Goal: Task Accomplishment & Management: Use online tool/utility

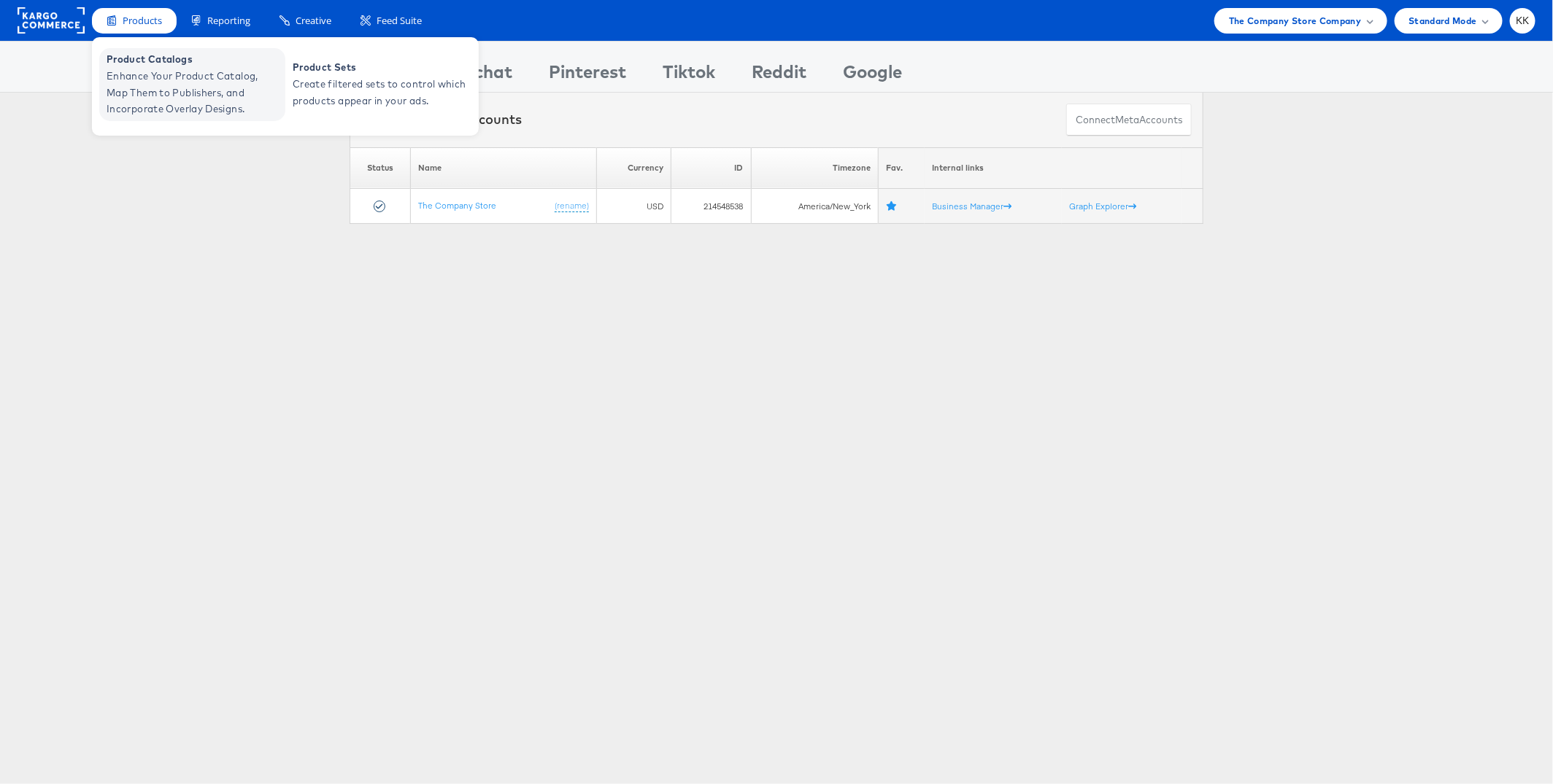
click at [130, 100] on span "Enhance Your Product Catalog, Map Them to Publishers, and Incorporate Overlay D…" at bounding box center [194, 92] width 175 height 50
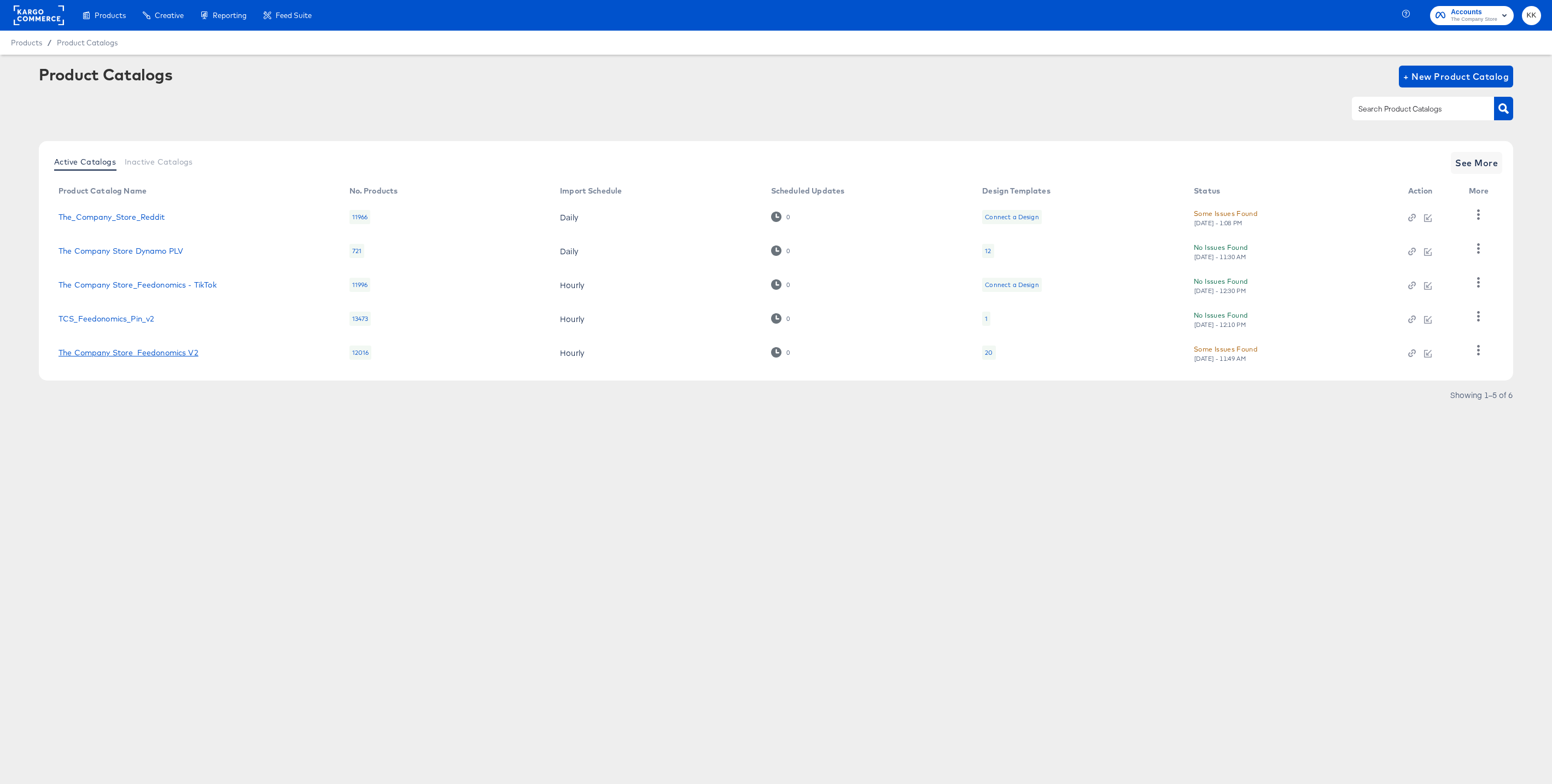
click at [177, 349] on link "The Company Store_Feedonomics V2" at bounding box center [128, 353] width 140 height 9
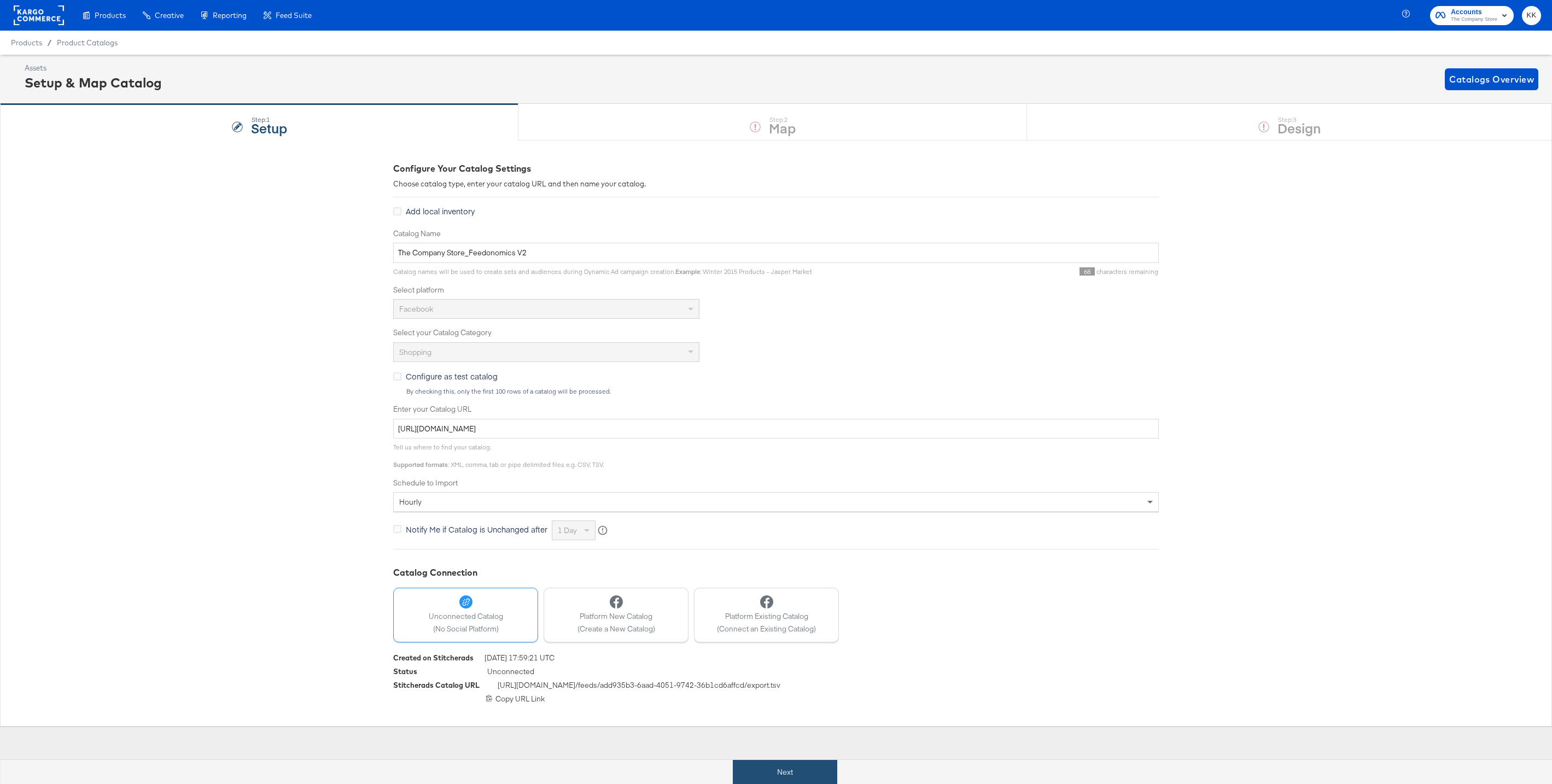
click at [754, 768] on button "Next" at bounding box center [785, 772] width 105 height 24
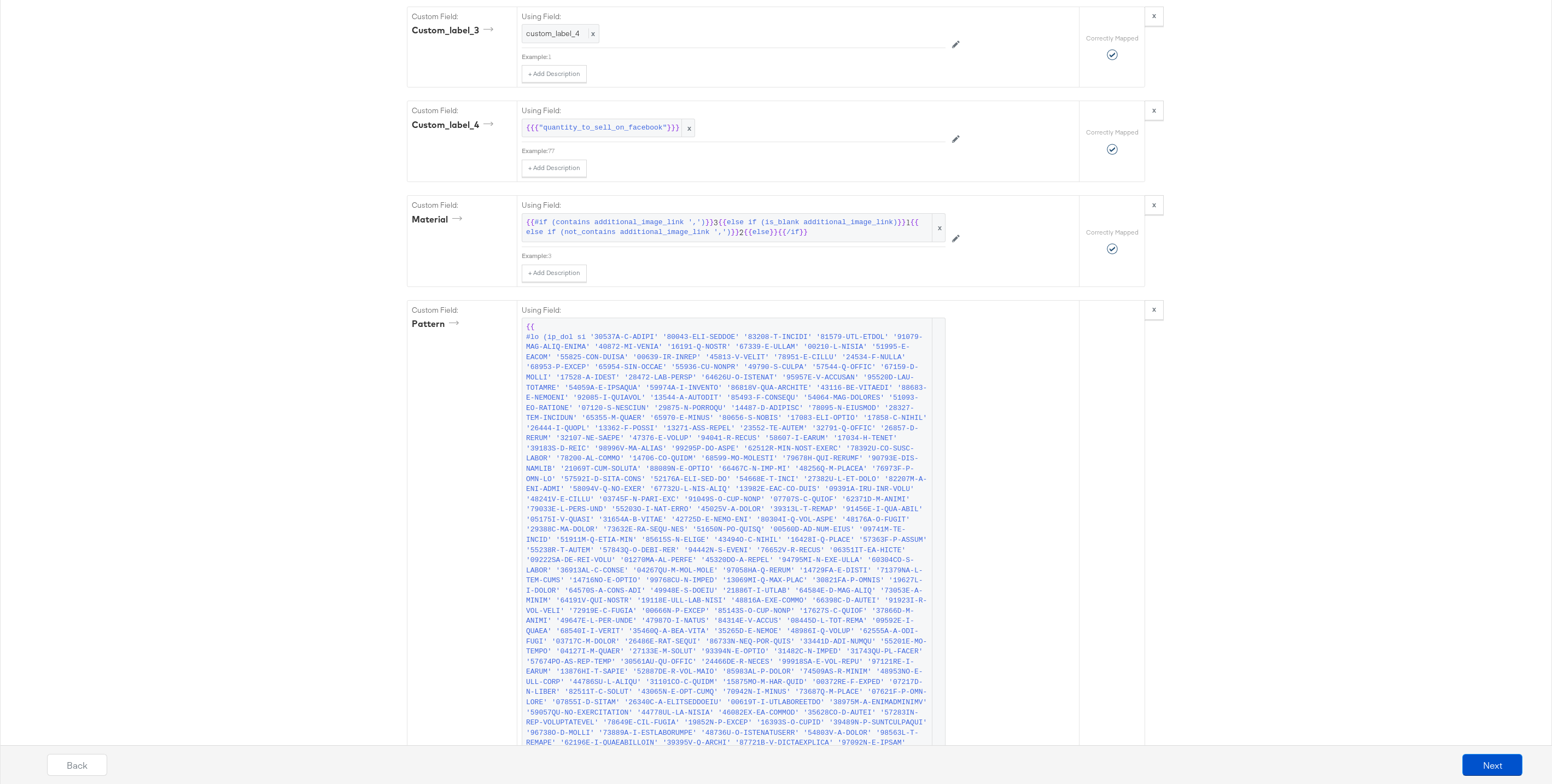
scroll to position [2891, 0]
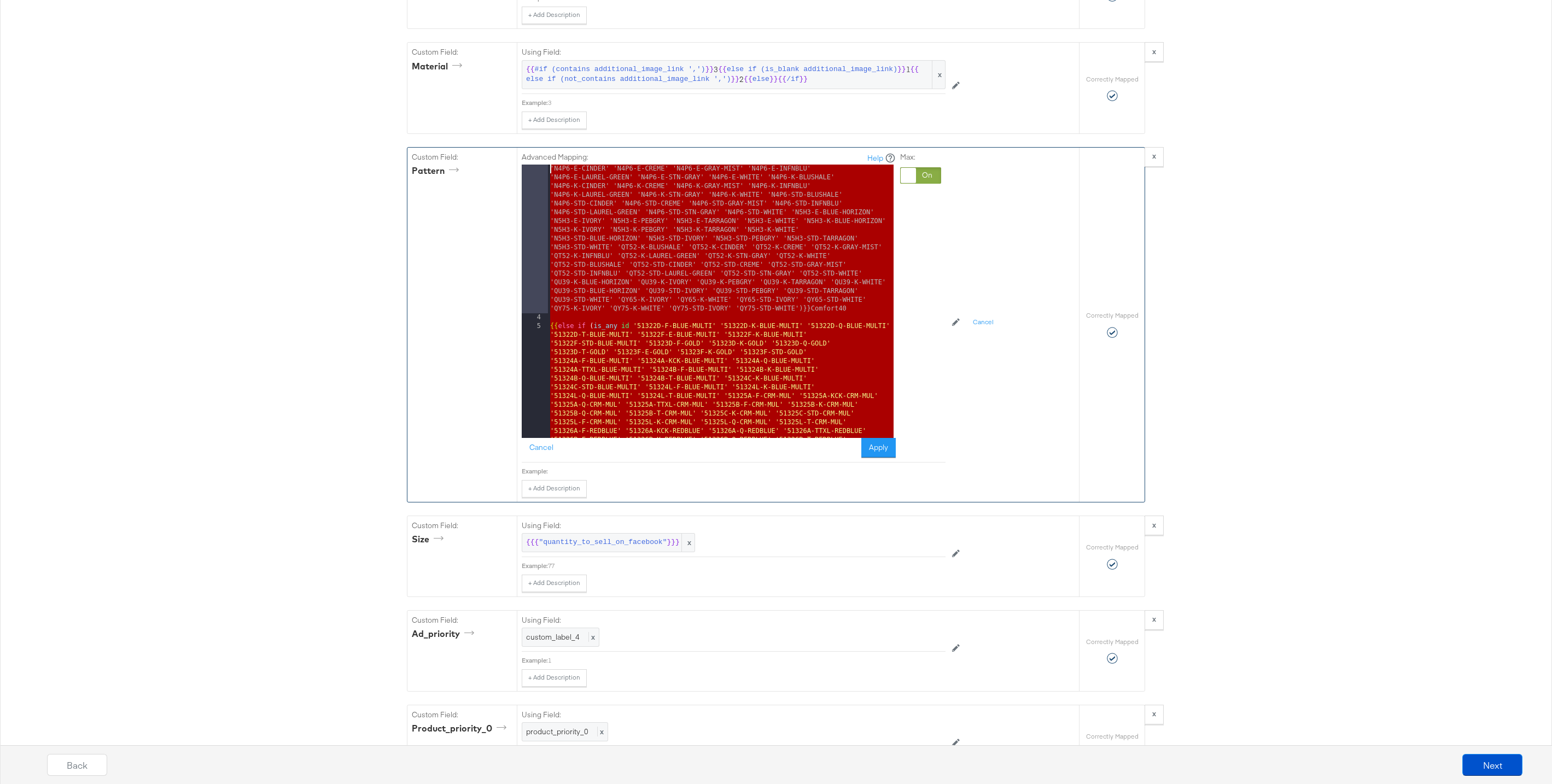
scroll to position [12476, 0]
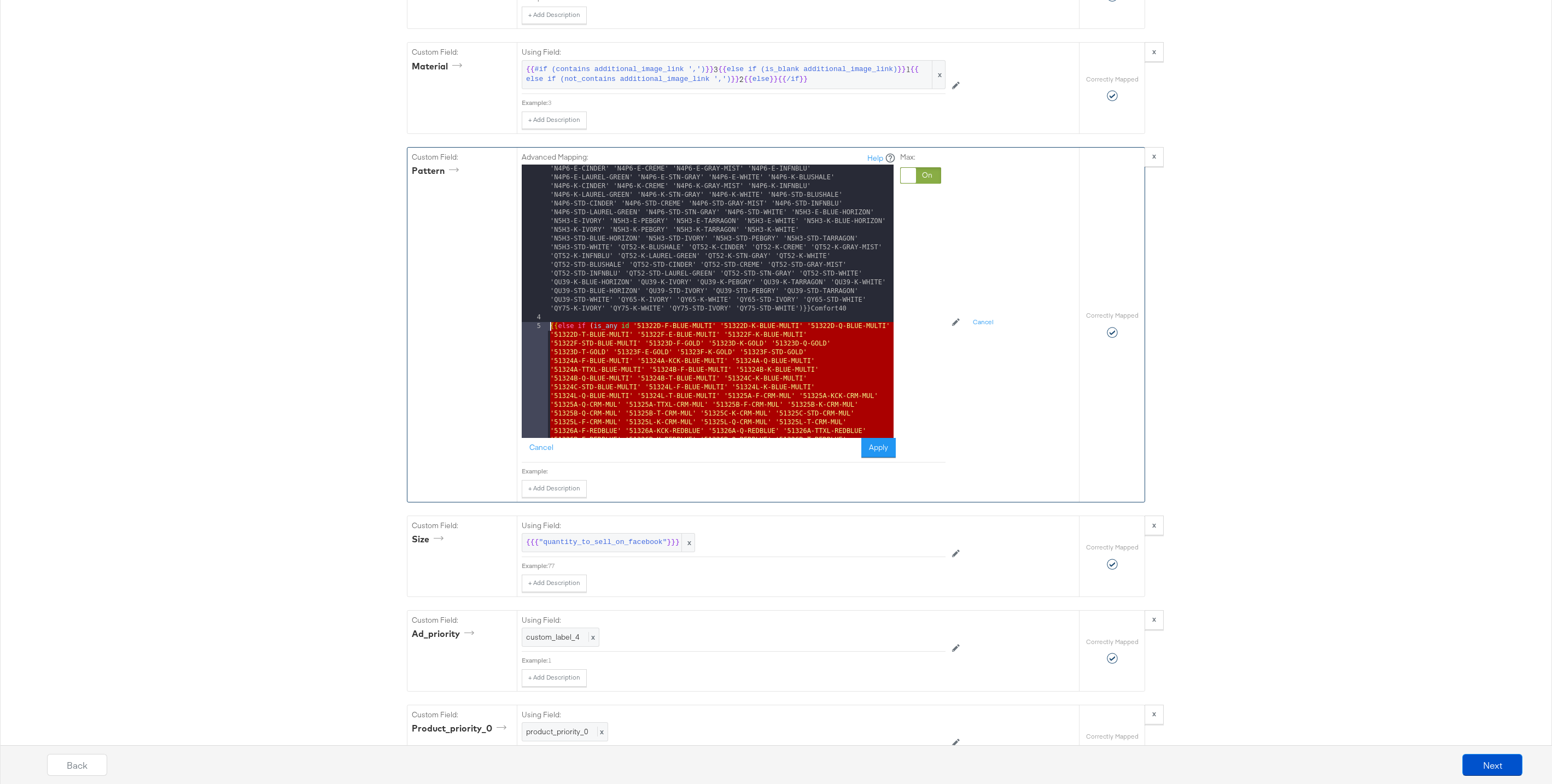
drag, startPoint x: 674, startPoint y: 320, endPoint x: 537, endPoint y: 328, distance: 137.2
click at [537, 328] on div "3 4 5 6 7 8 9 10 11 {{ else if ( is_any id '50172F-E-CLOUD' '50172F-E-IVORY' '5…" at bounding box center [708, 301] width 372 height 273
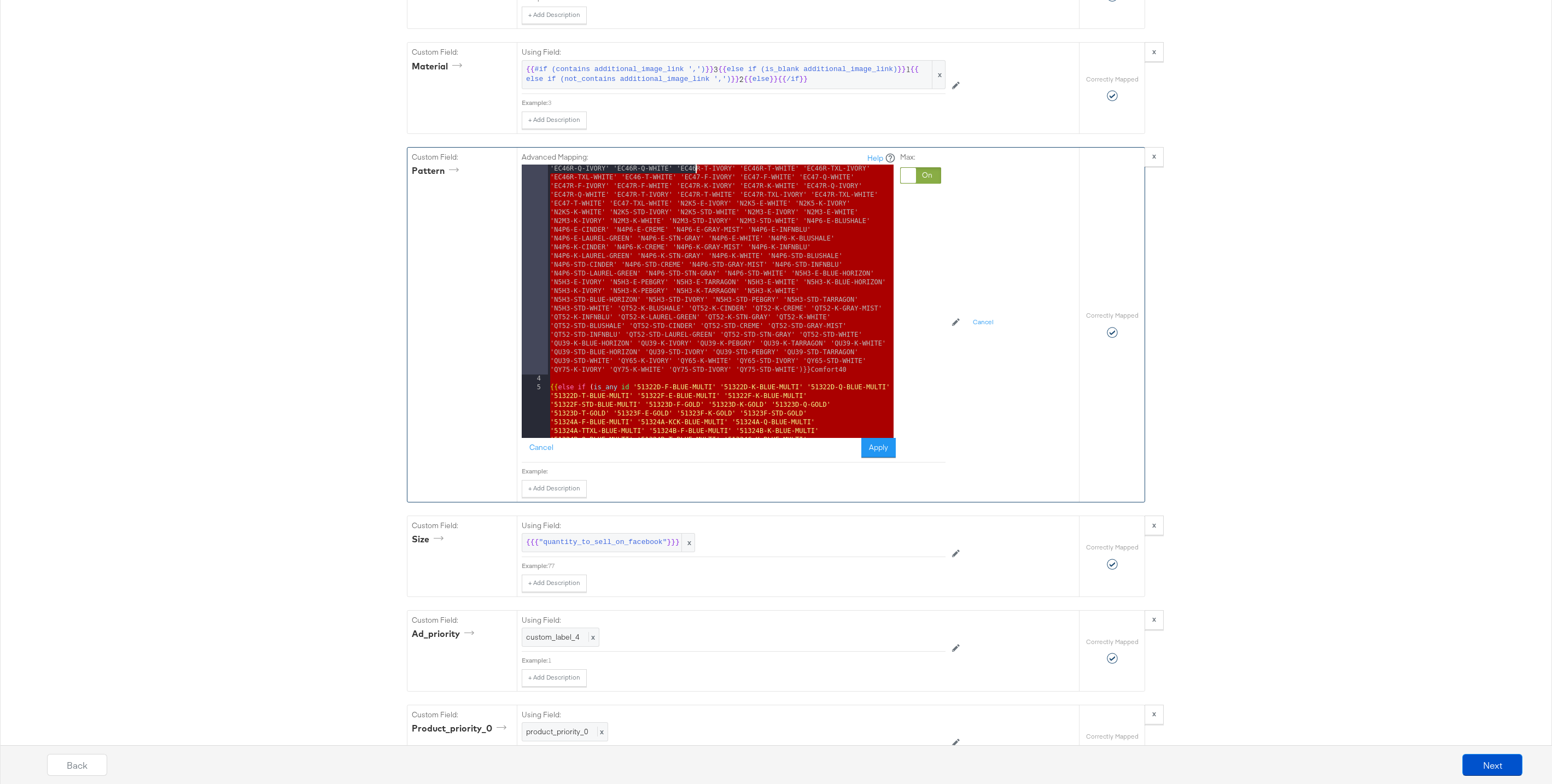
scroll to position [12414, 0]
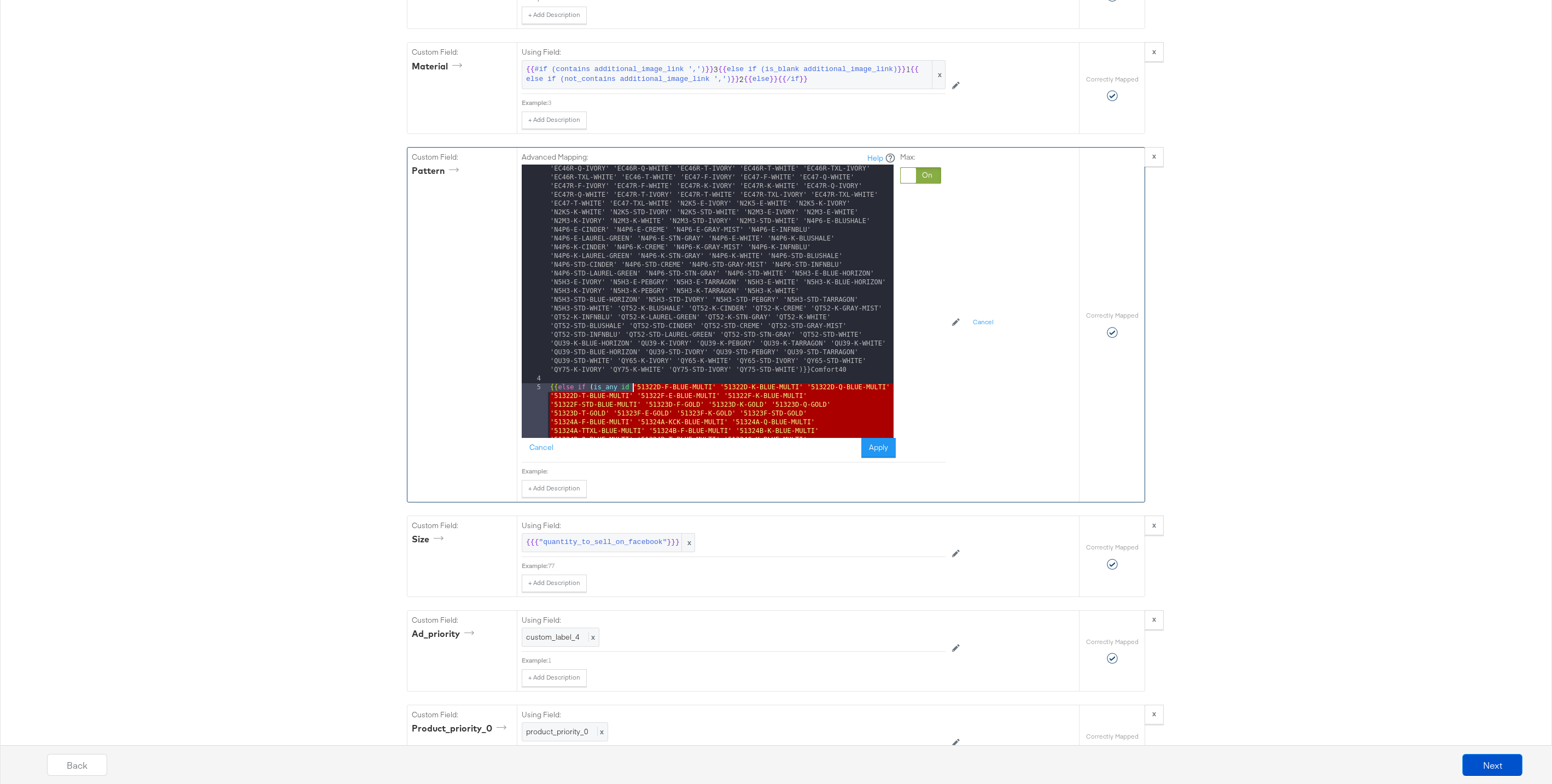
drag, startPoint x: 629, startPoint y: 433, endPoint x: 633, endPoint y: 388, distance: 45.2
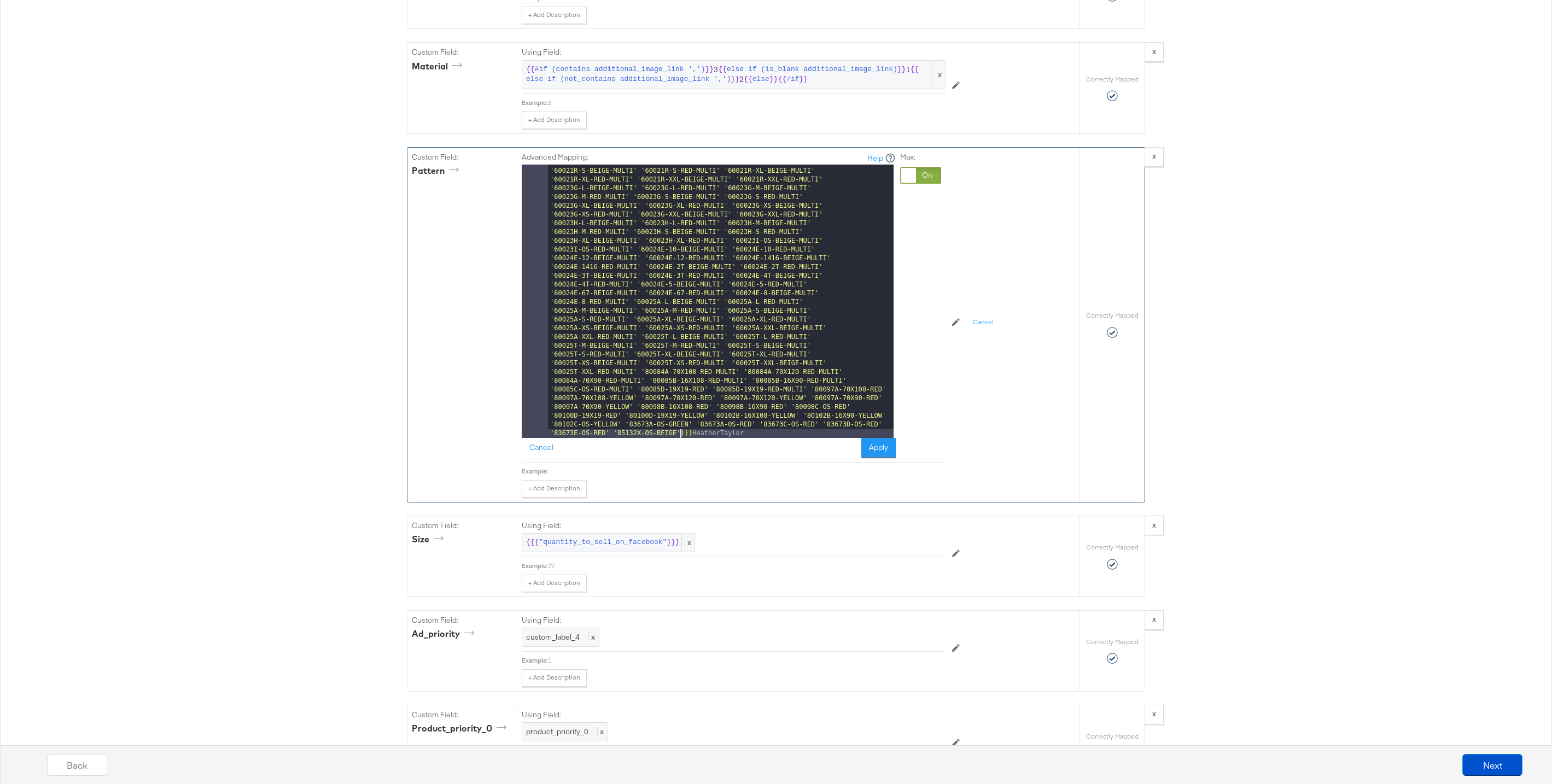
scroll to position [12823, 0]
click at [871, 450] on button "Apply" at bounding box center [878, 448] width 34 height 20
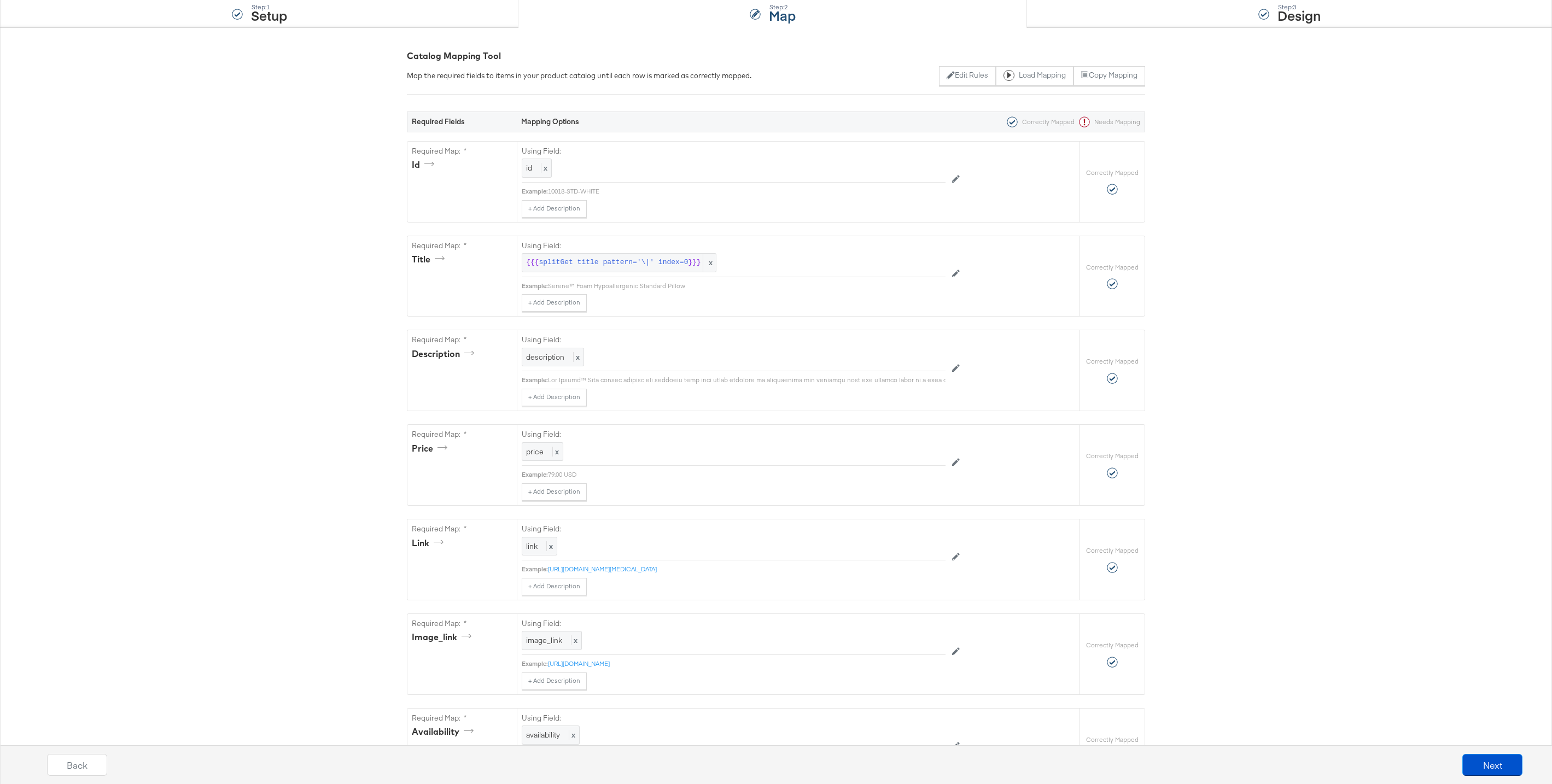
scroll to position [0, 0]
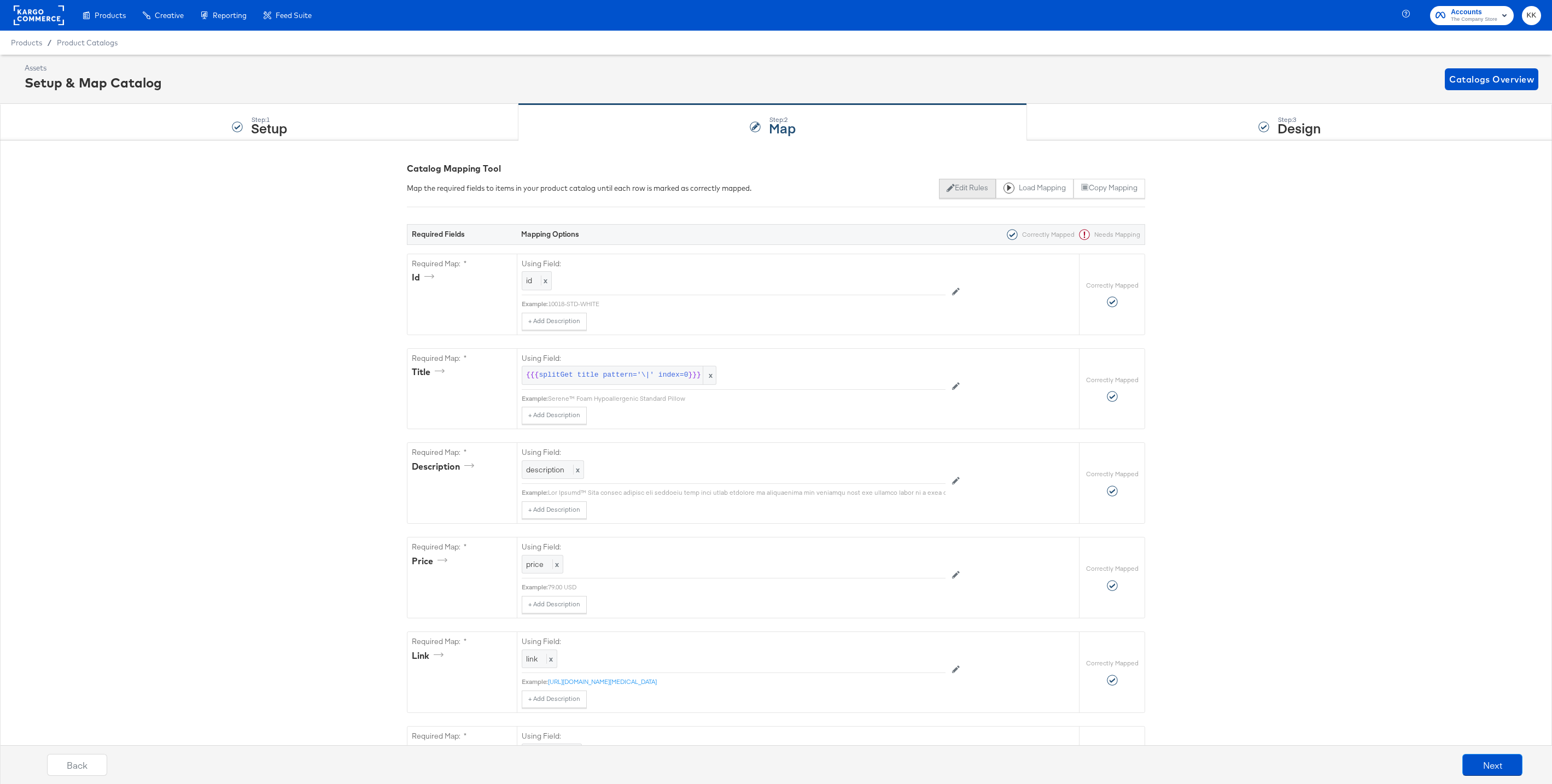
click at [948, 188] on button "Edit Rules" at bounding box center [967, 188] width 56 height 20
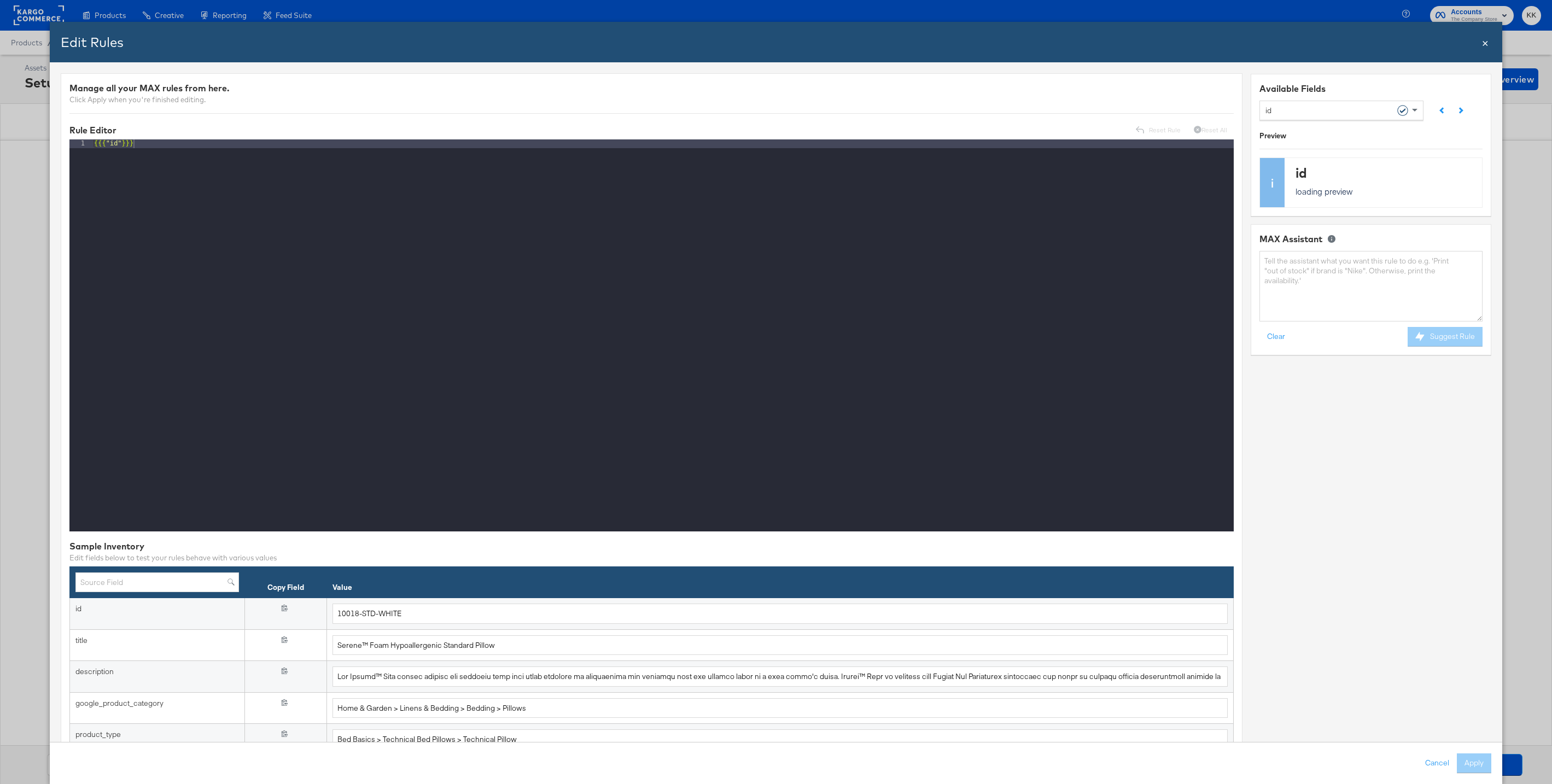
click at [1308, 98] on div "id" at bounding box center [1371, 110] width 223 height 23
click at [1308, 107] on div "id" at bounding box center [1337, 110] width 144 height 18
type input "patt"
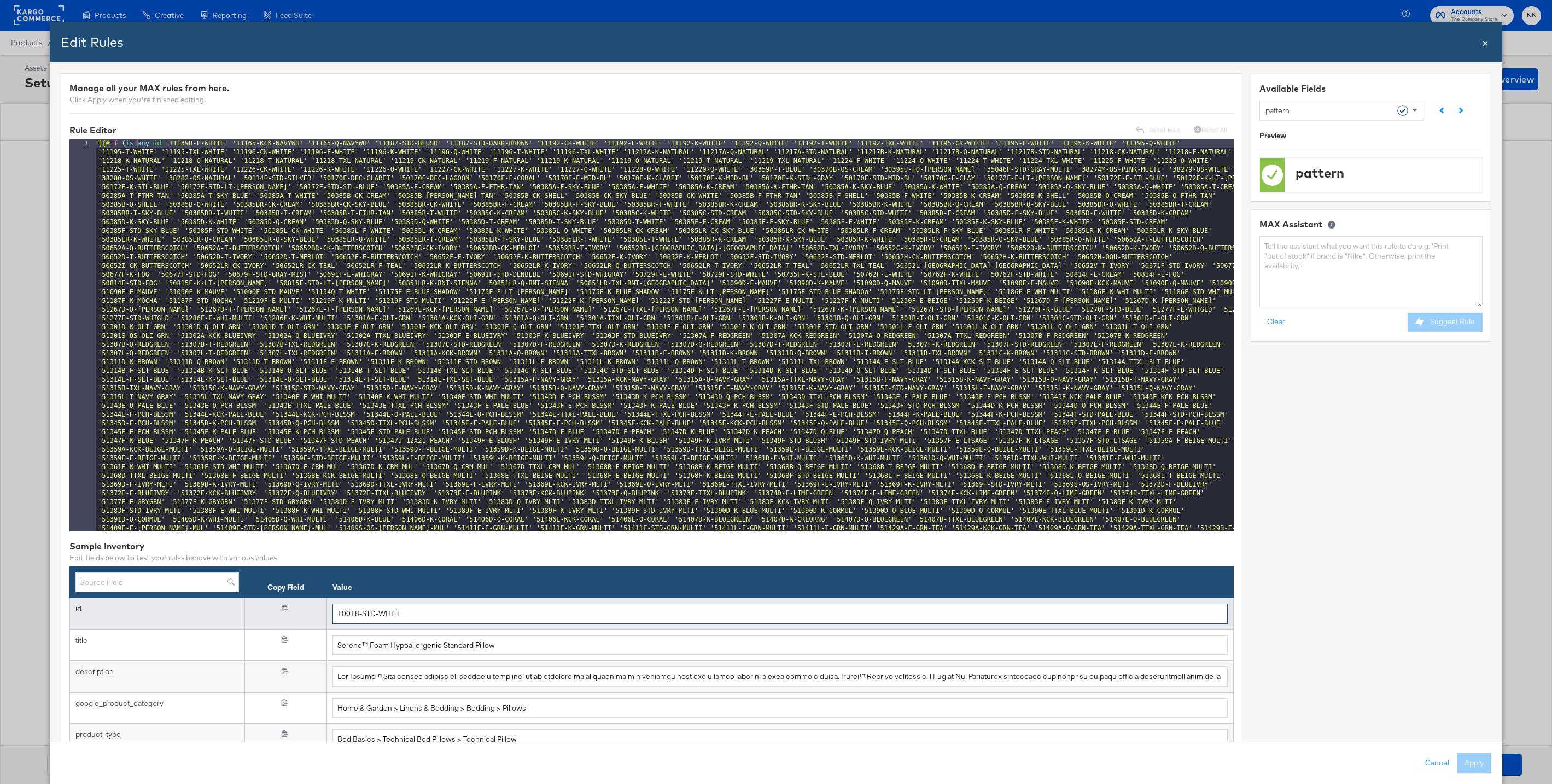
drag, startPoint x: 406, startPoint y: 614, endPoint x: 322, endPoint y: 614, distance: 84.0
click at [322, 614] on tr "id {{{ id }}} 10018-STD-WHITE" at bounding box center [652, 614] width 1164 height 32
paste input "60025A-XXL-BEIGE-MULTI"
type input "60025A-XXL-BEIGE-MULTI"
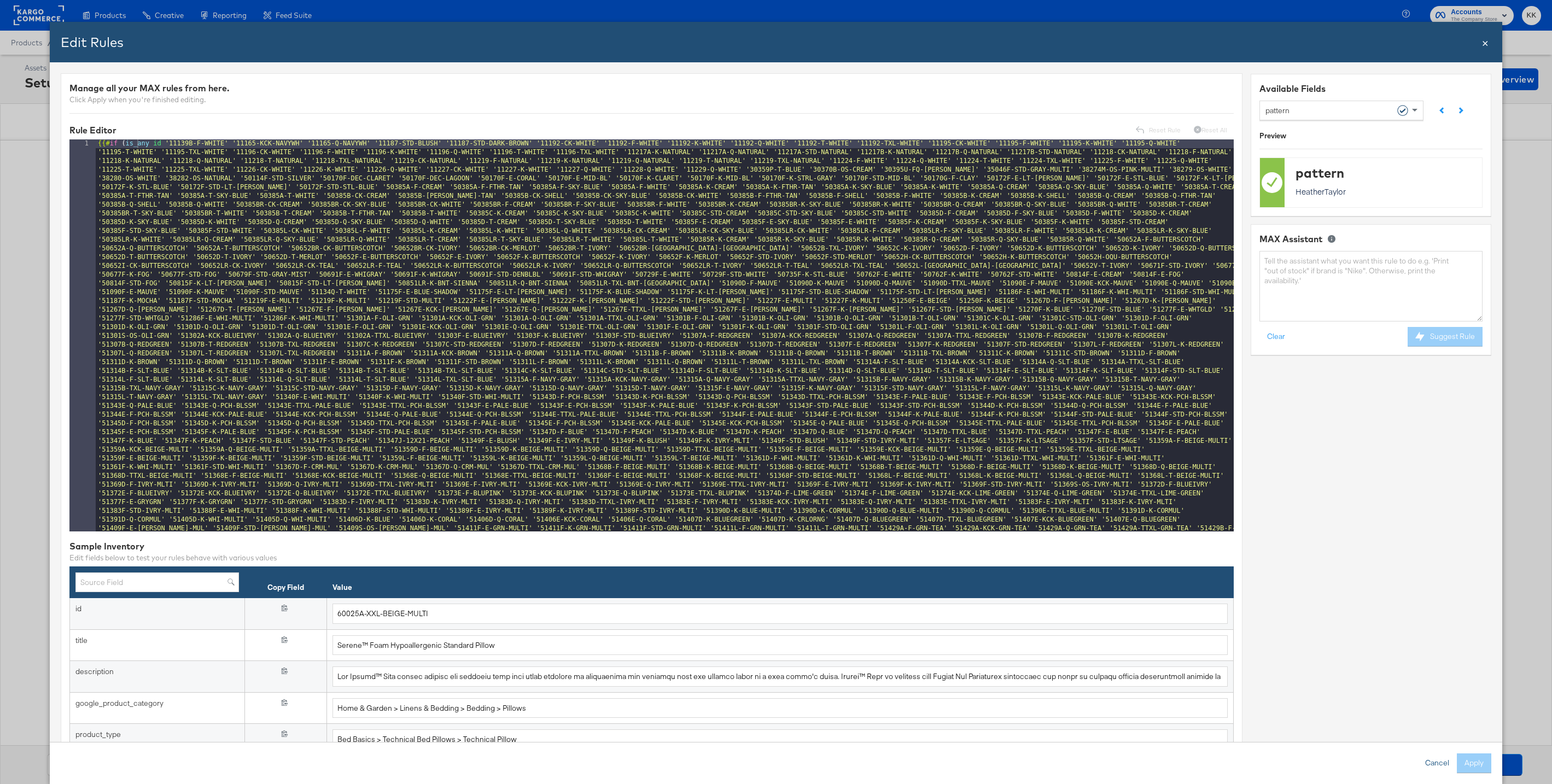
click at [1431, 758] on button "Cancel" at bounding box center [1438, 763] width 39 height 20
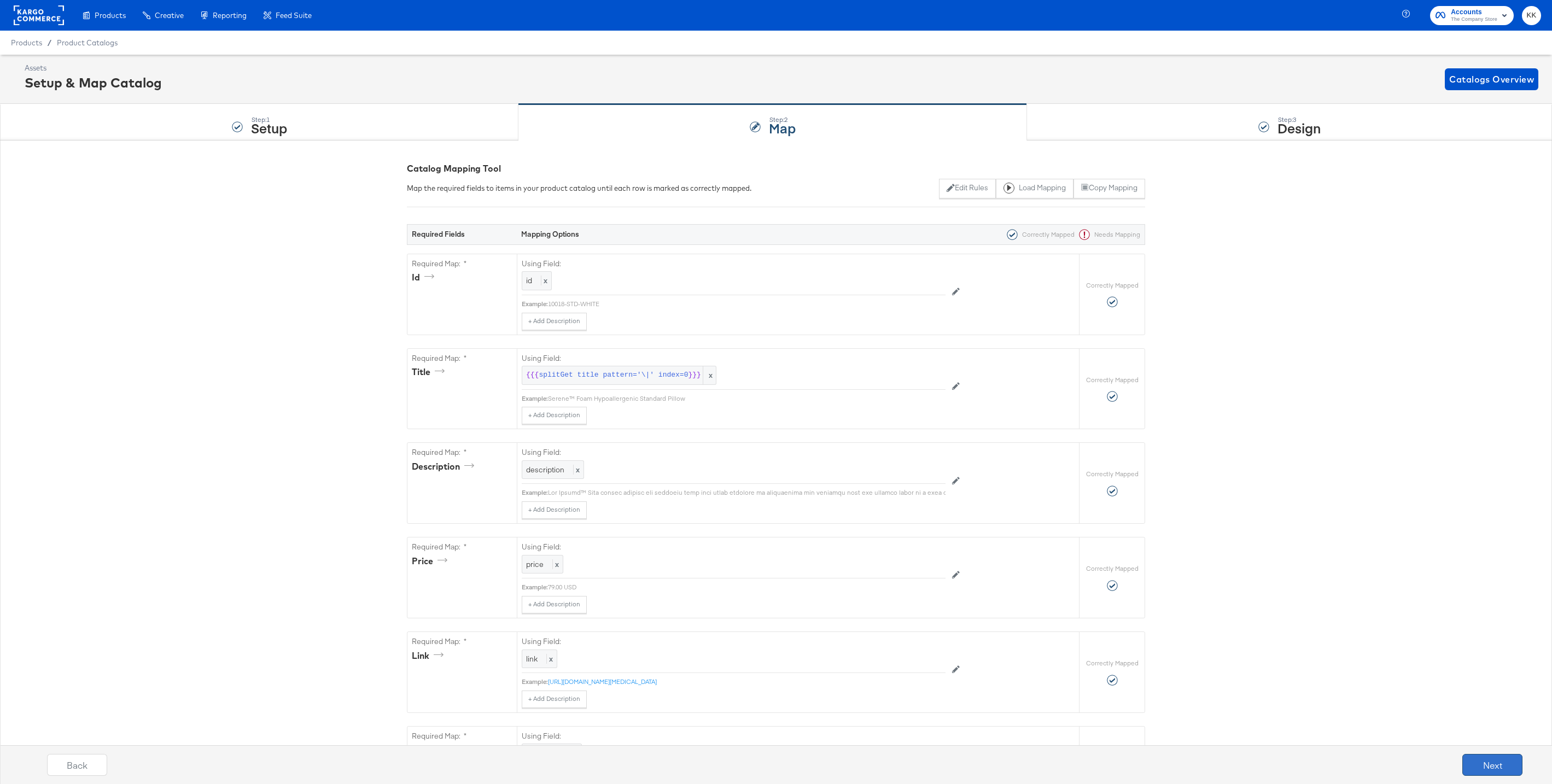
click at [1471, 761] on button "Next" at bounding box center [1493, 765] width 60 height 22
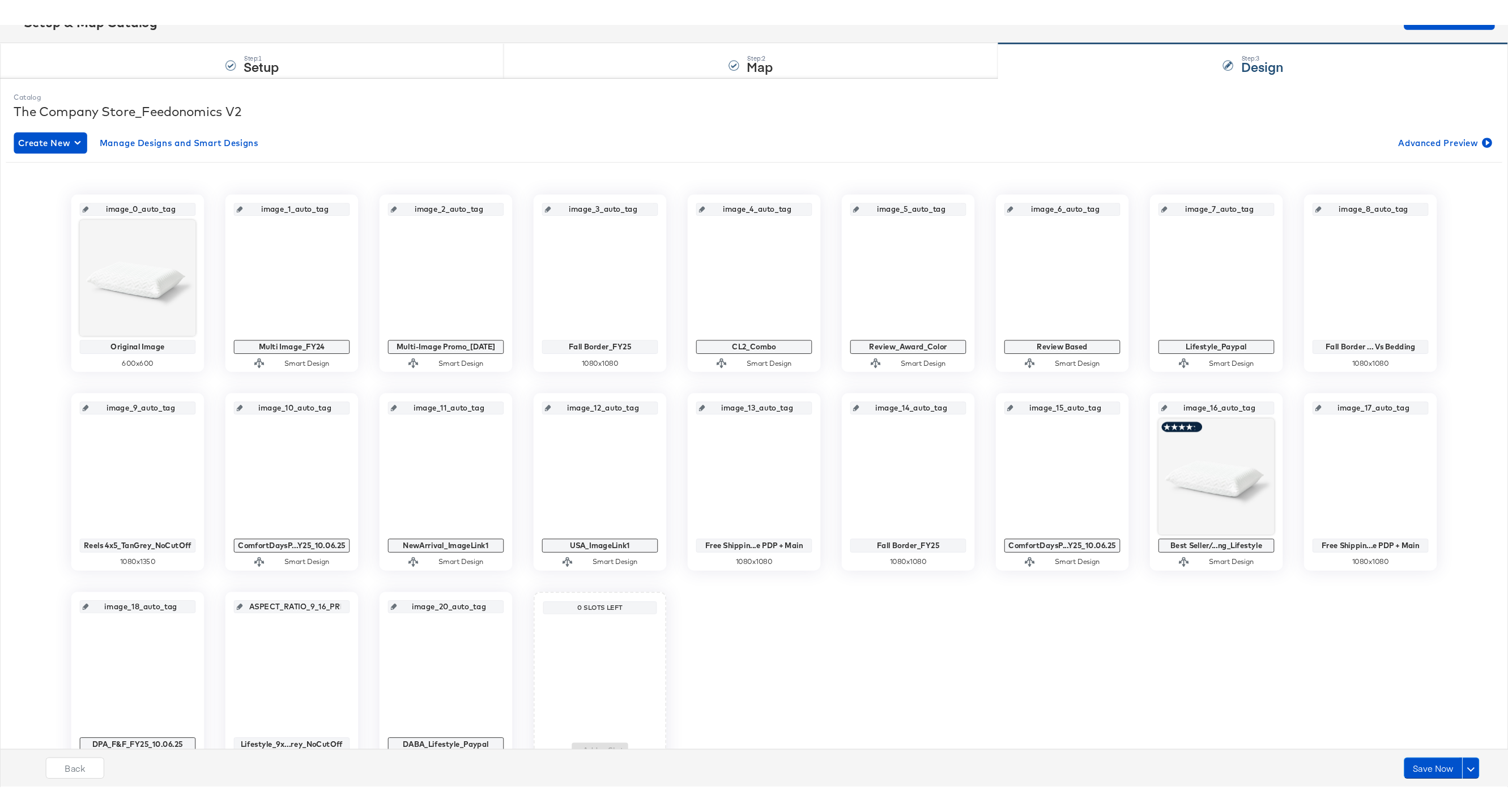
scroll to position [93, 0]
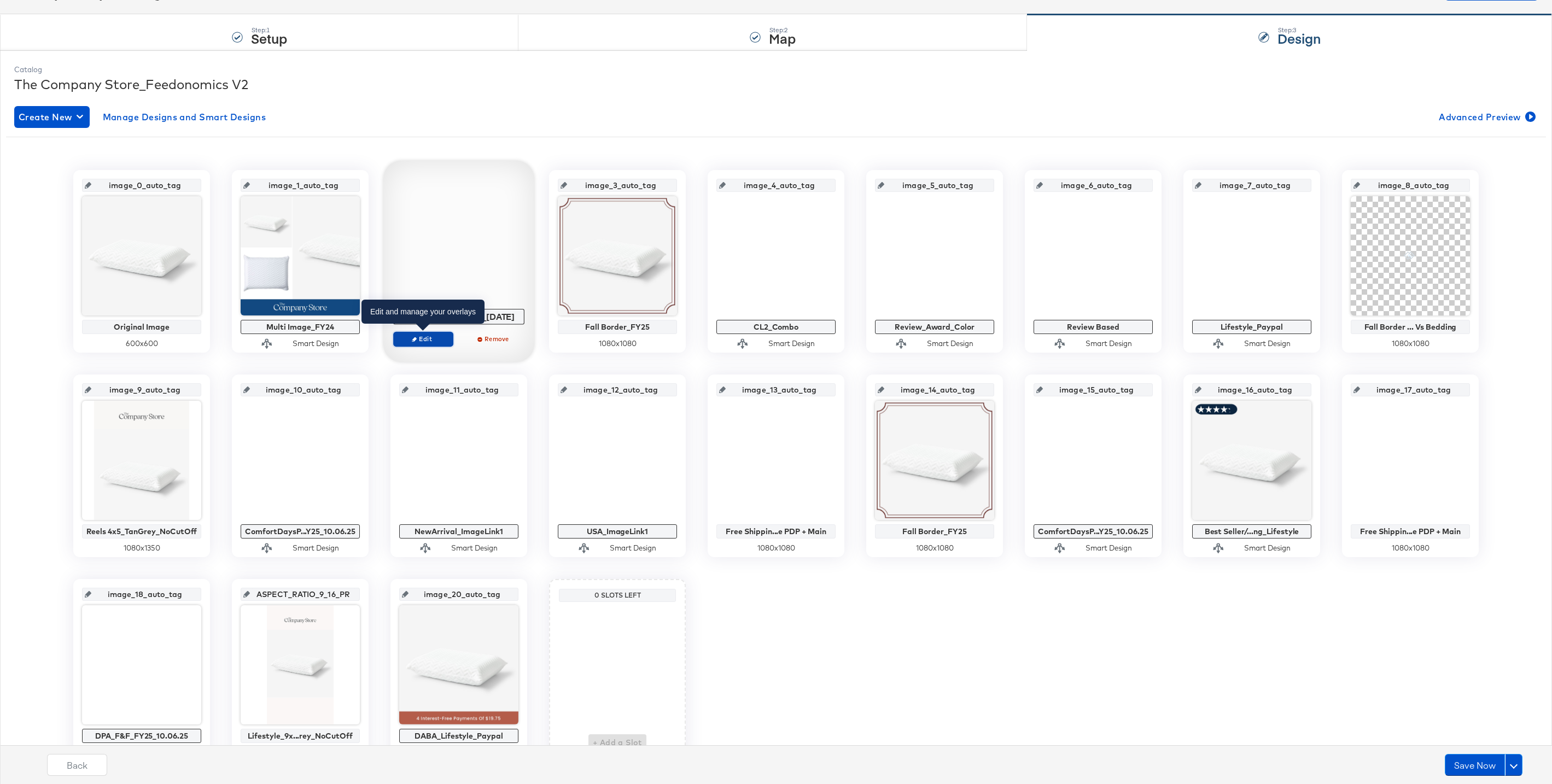
click at [425, 336] on span "Edit" at bounding box center [423, 338] width 50 height 8
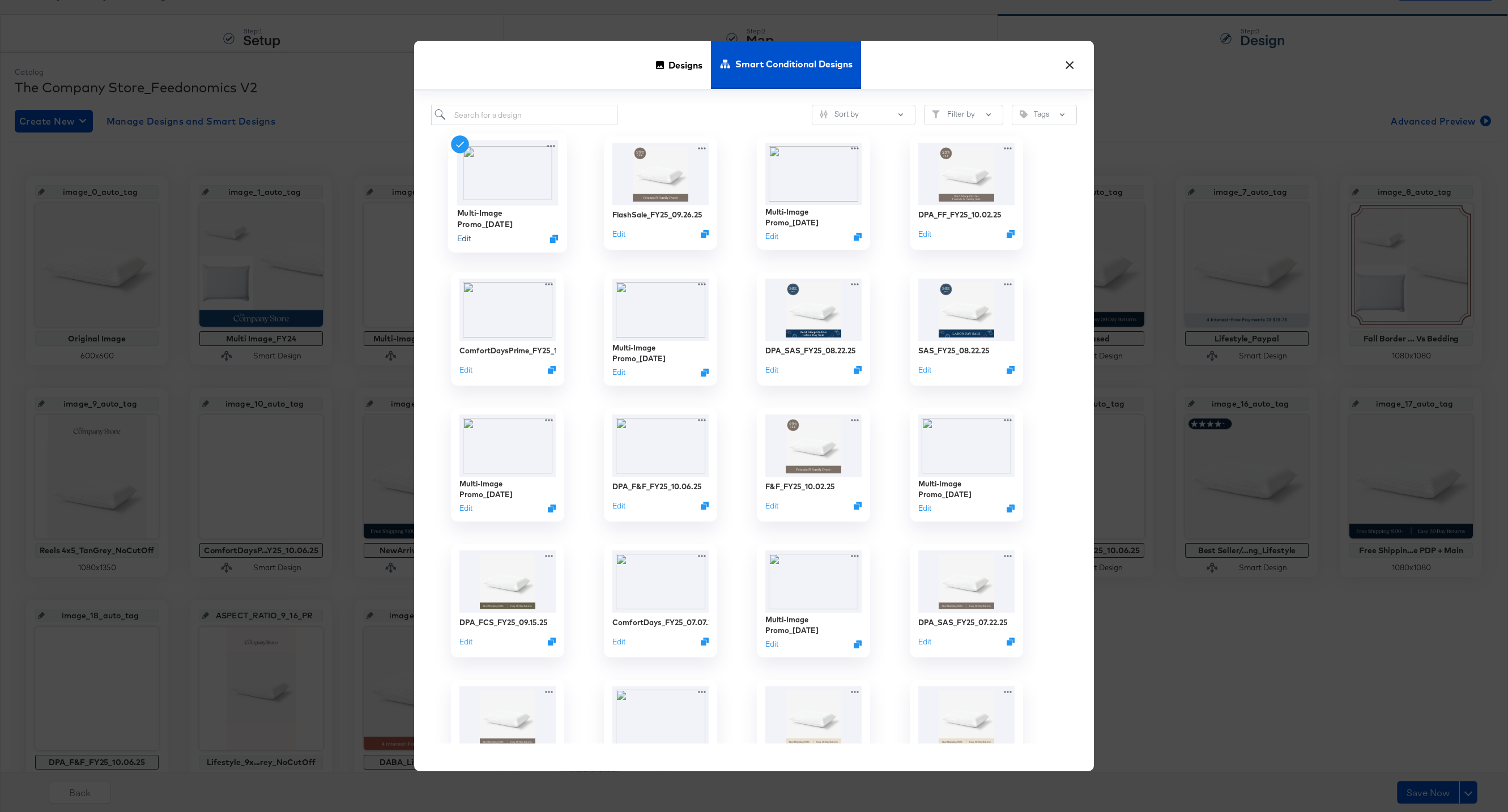
click at [466, 239] on button "Edit" at bounding box center [464, 238] width 13 height 11
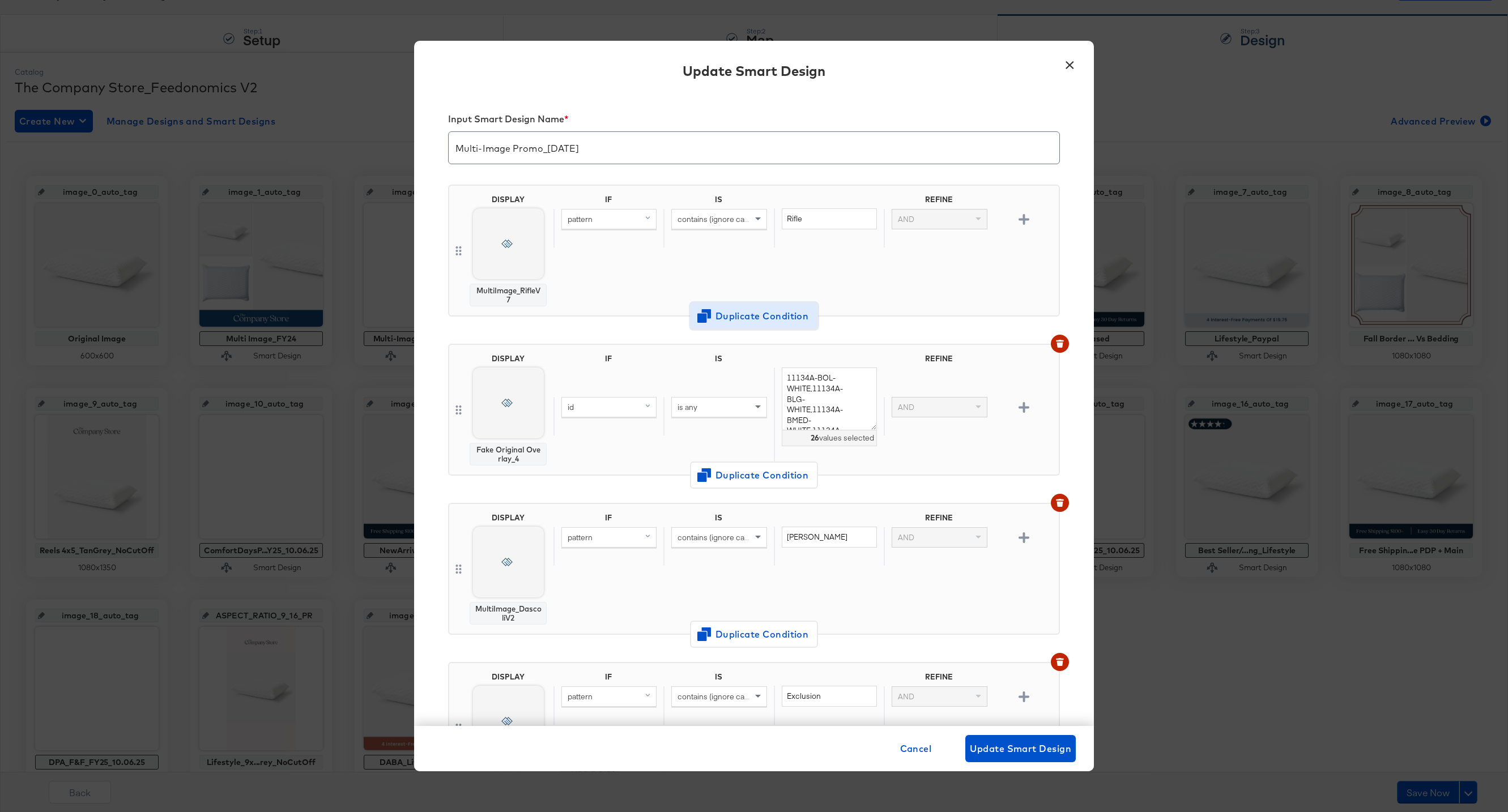
click at [759, 315] on span "Duplicate Condition" at bounding box center [753, 316] width 110 height 16
drag, startPoint x: 815, startPoint y: 381, endPoint x: 764, endPoint y: 381, distance: 51.0
click at [764, 381] on div "pattern contains (ignore case) Rifle AND" at bounding box center [804, 387] width 501 height 39
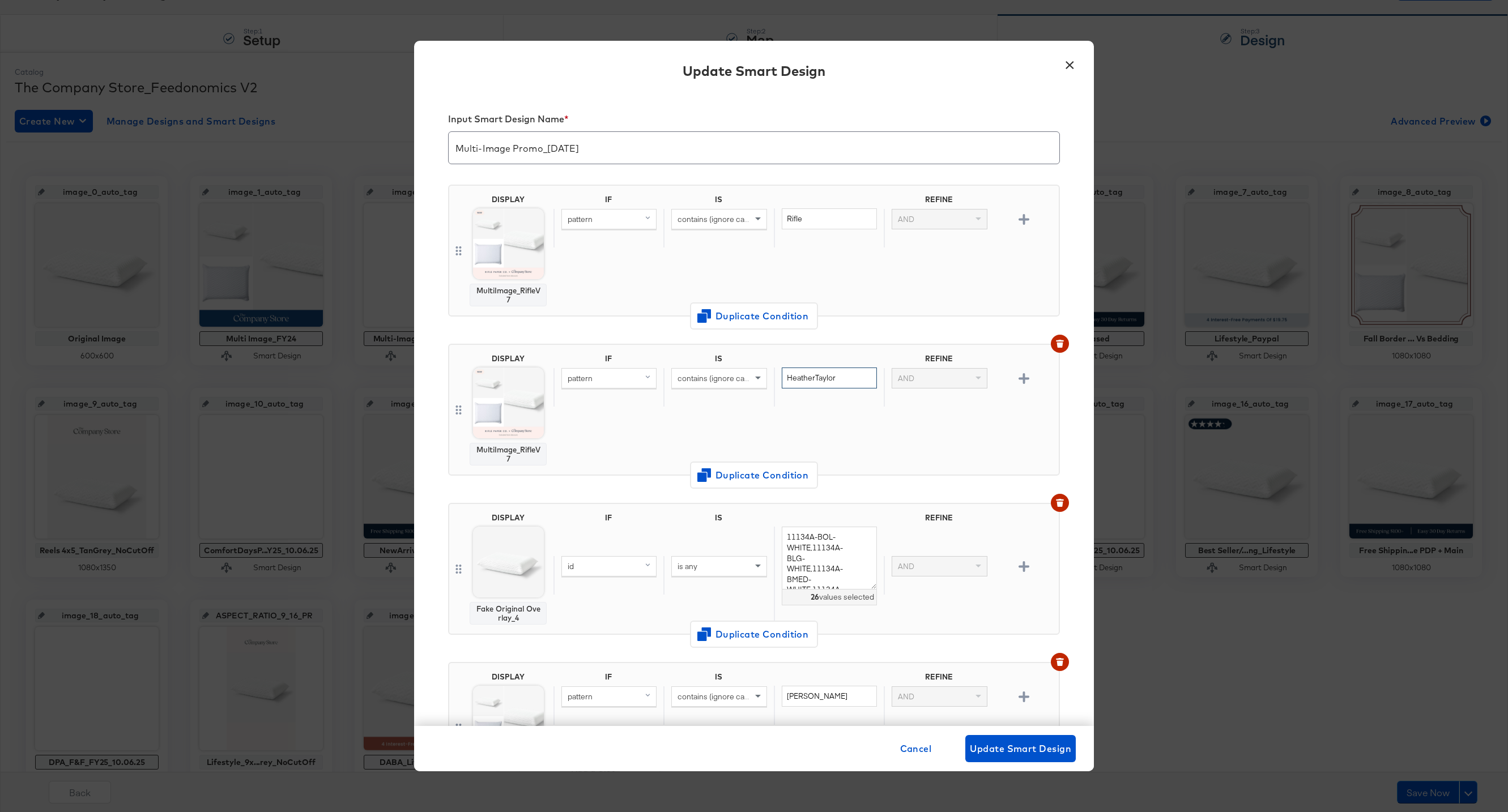
type input "HeatherTaylor"
click at [504, 484] on span "Change Design" at bounding box center [508, 483] width 120 height 14
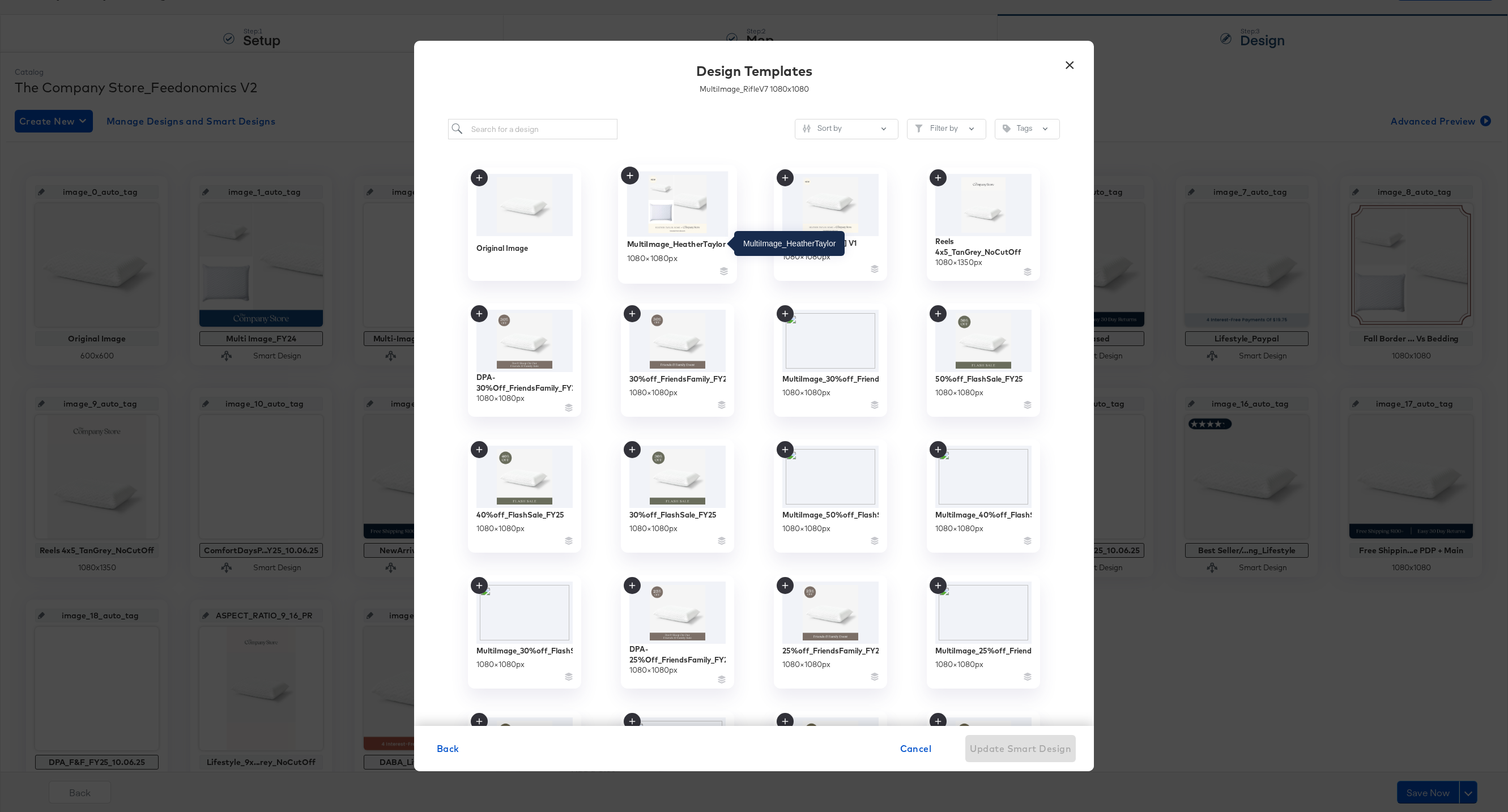
click at [691, 243] on div "MultiImage_HeatherTaylor" at bounding box center [677, 243] width 99 height 11
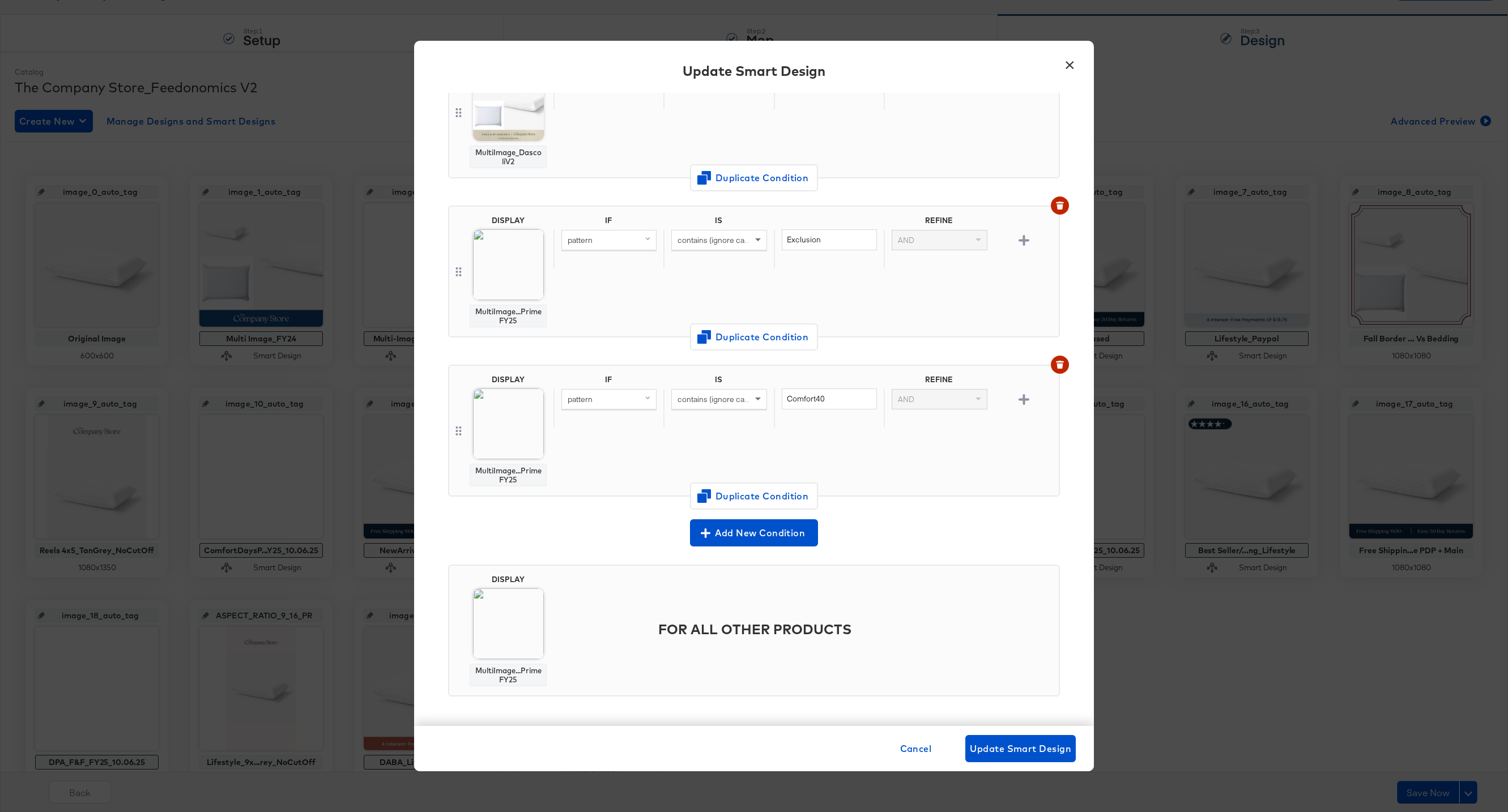
scroll to position [0, 0]
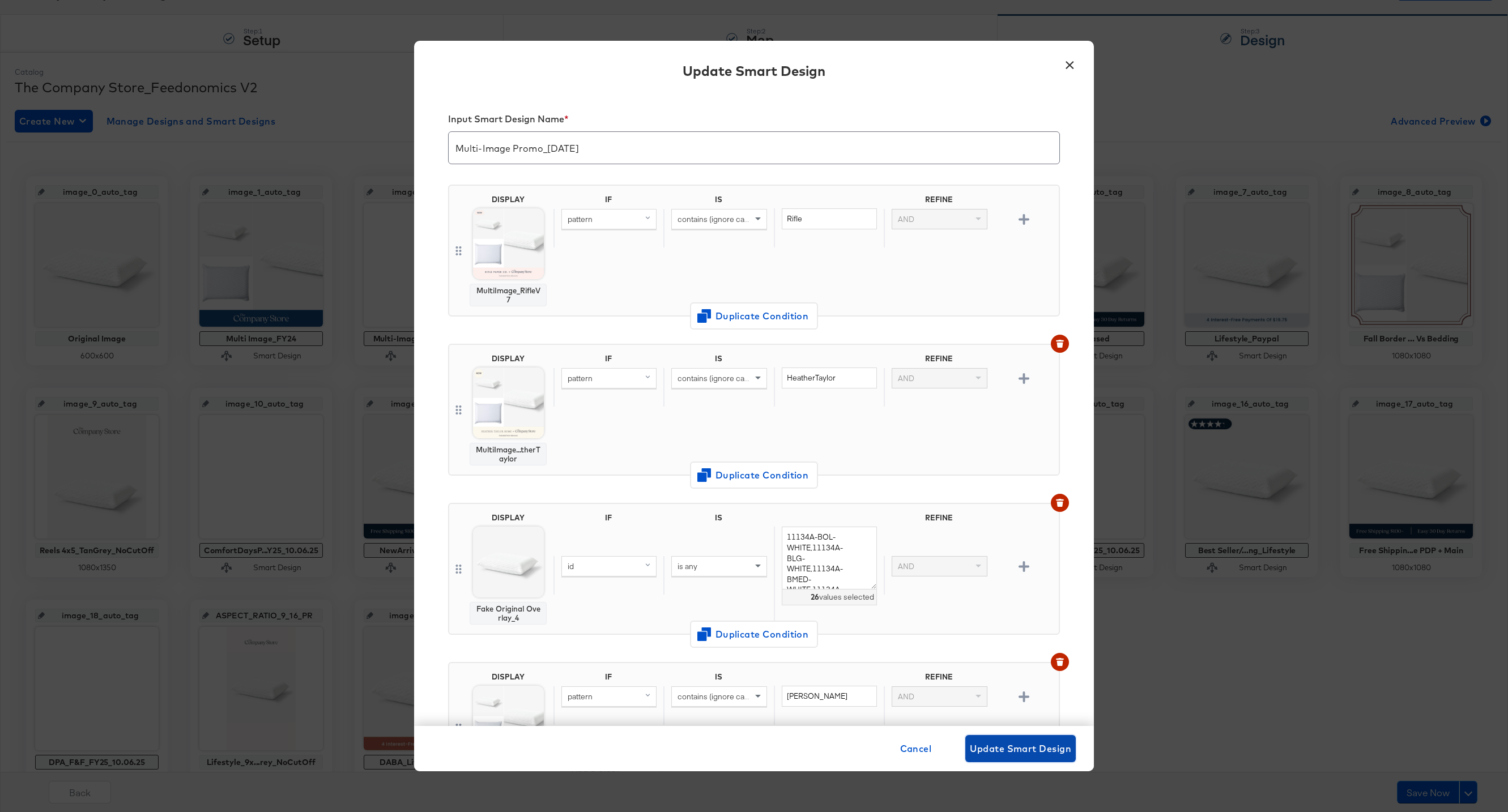
click at [1003, 742] on span "Update Smart Design" at bounding box center [1021, 748] width 101 height 16
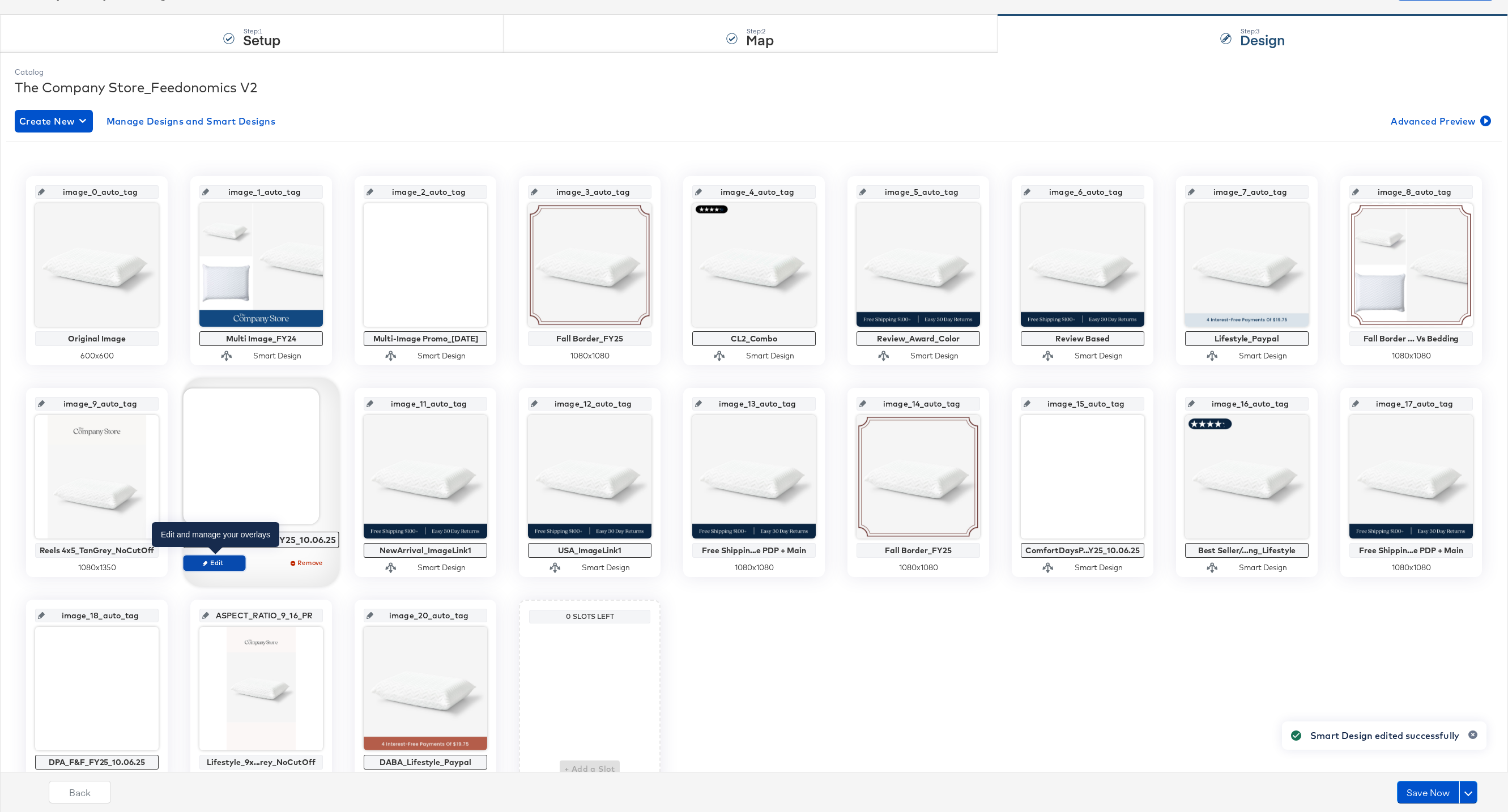
click at [217, 562] on span "Edit" at bounding box center [214, 562] width 52 height 8
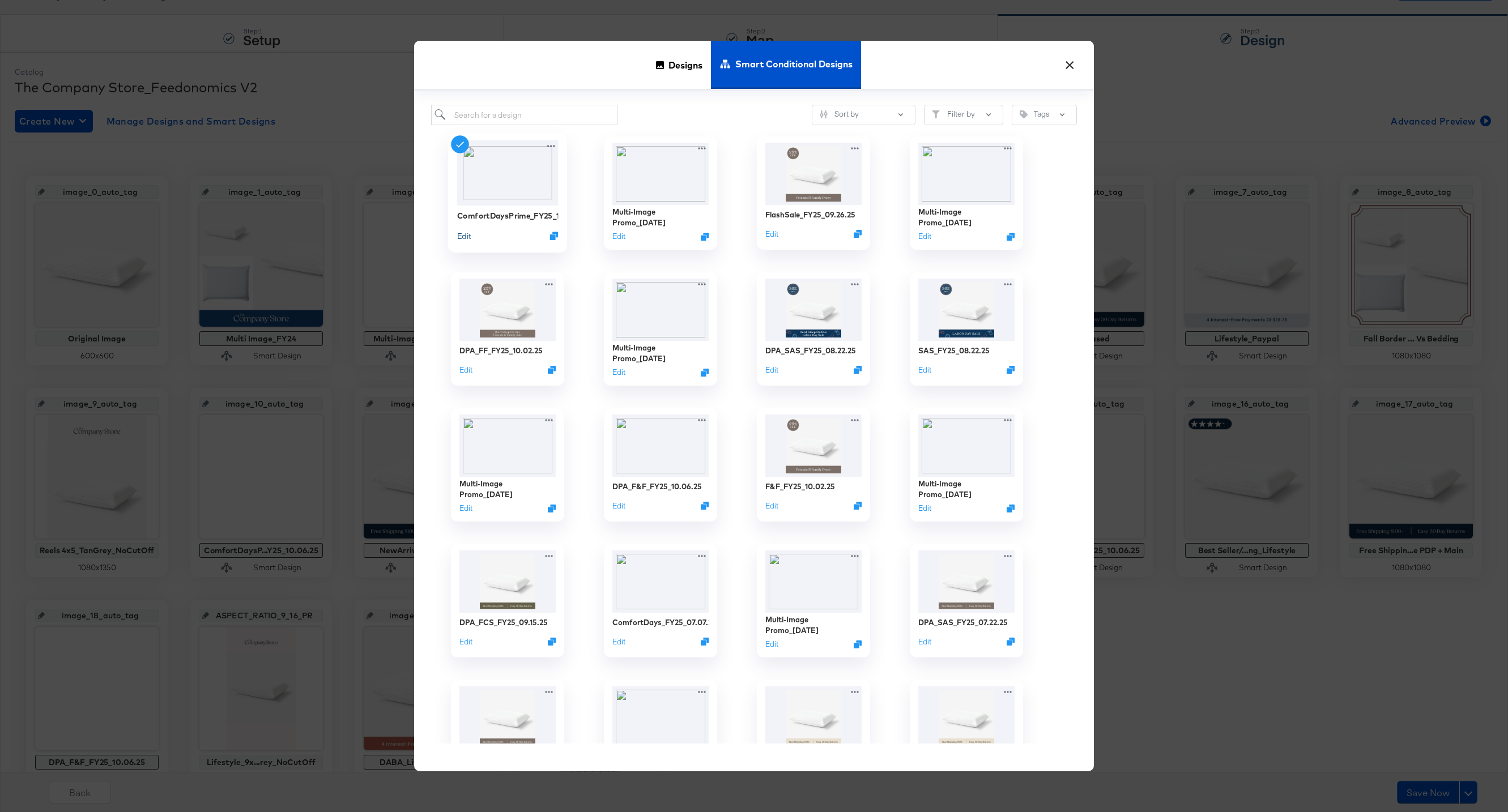
click at [466, 237] on button "Edit" at bounding box center [464, 236] width 13 height 11
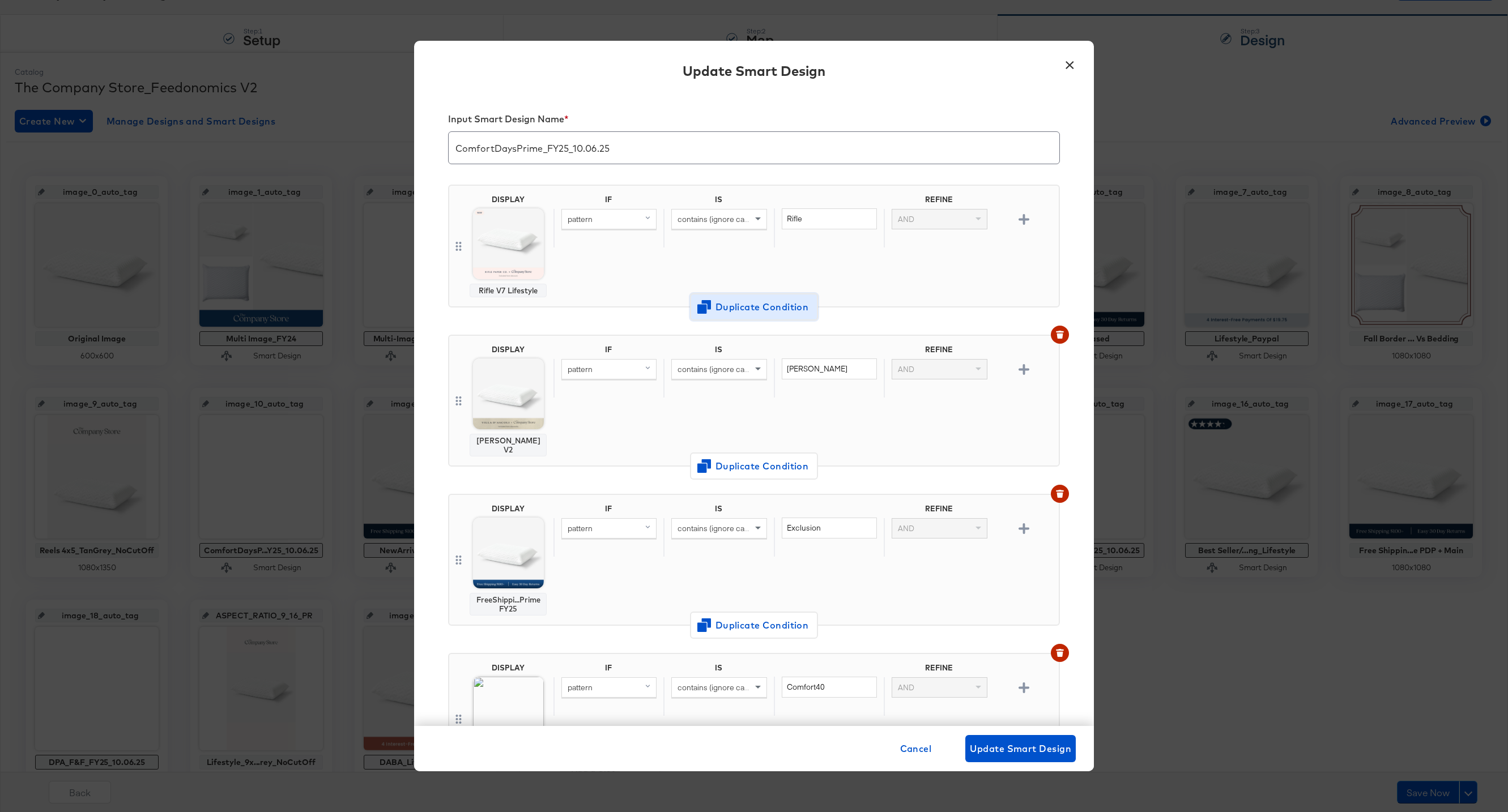
click at [744, 305] on span "Duplicate Condition" at bounding box center [753, 307] width 110 height 16
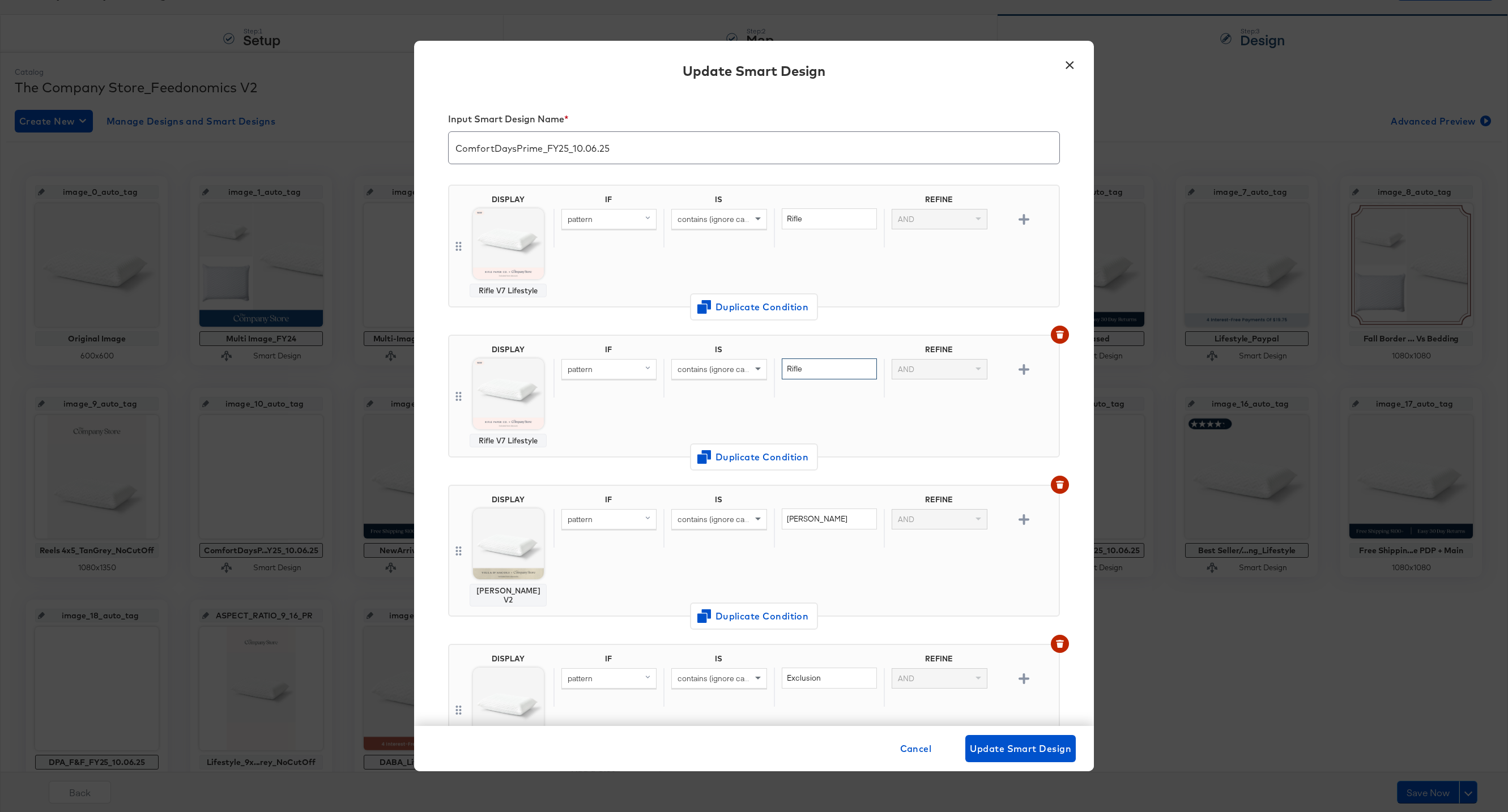
drag, startPoint x: 822, startPoint y: 366, endPoint x: 739, endPoint y: 366, distance: 83.0
click at [739, 366] on div "pattern contains (ignore case) Rifle AND" at bounding box center [804, 378] width 501 height 39
type input "HeatherTaylor"
click at [511, 467] on span "Change Design" at bounding box center [508, 474] width 120 height 14
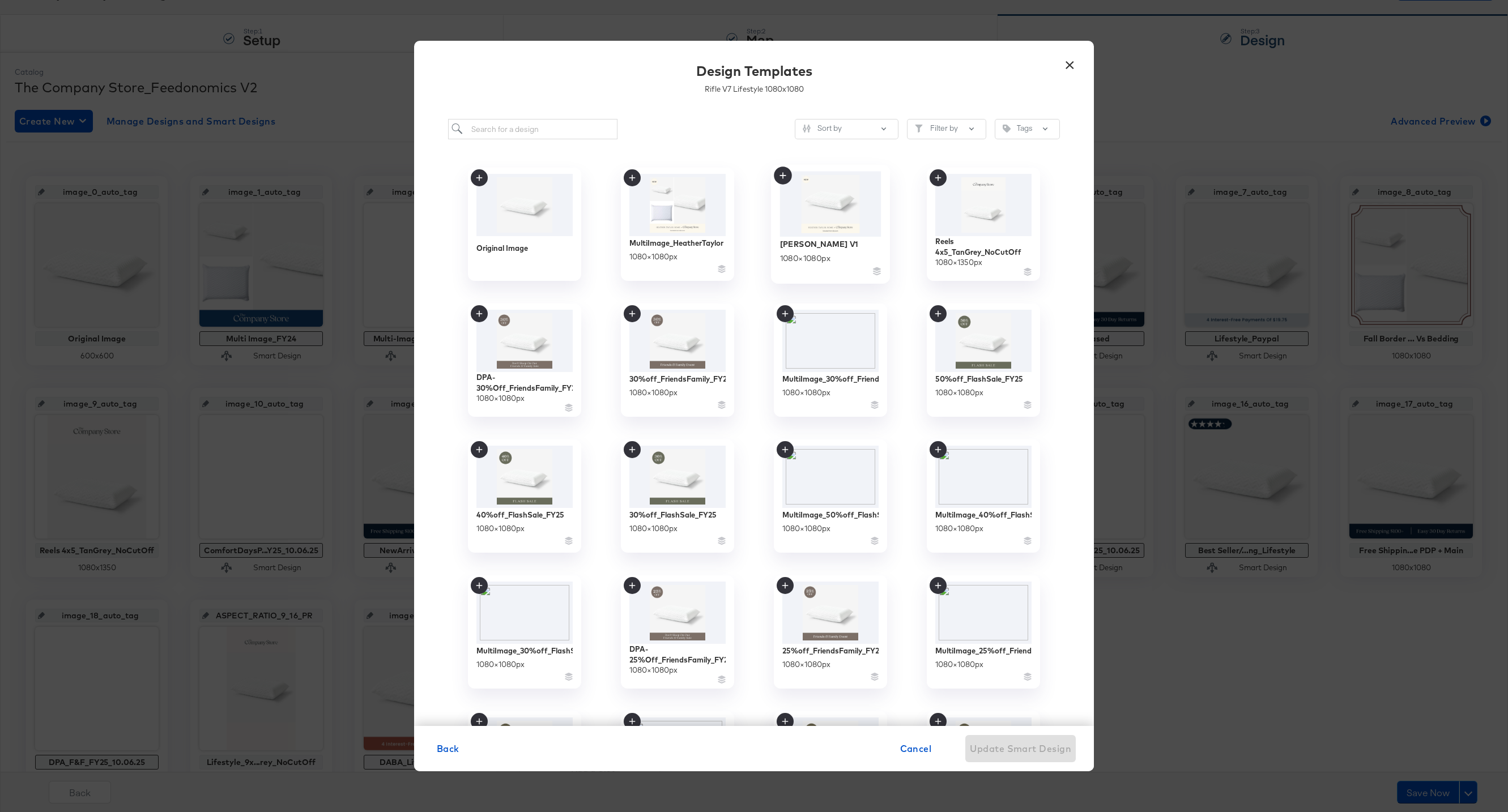
click at [821, 234] on img at bounding box center [831, 204] width 101 height 65
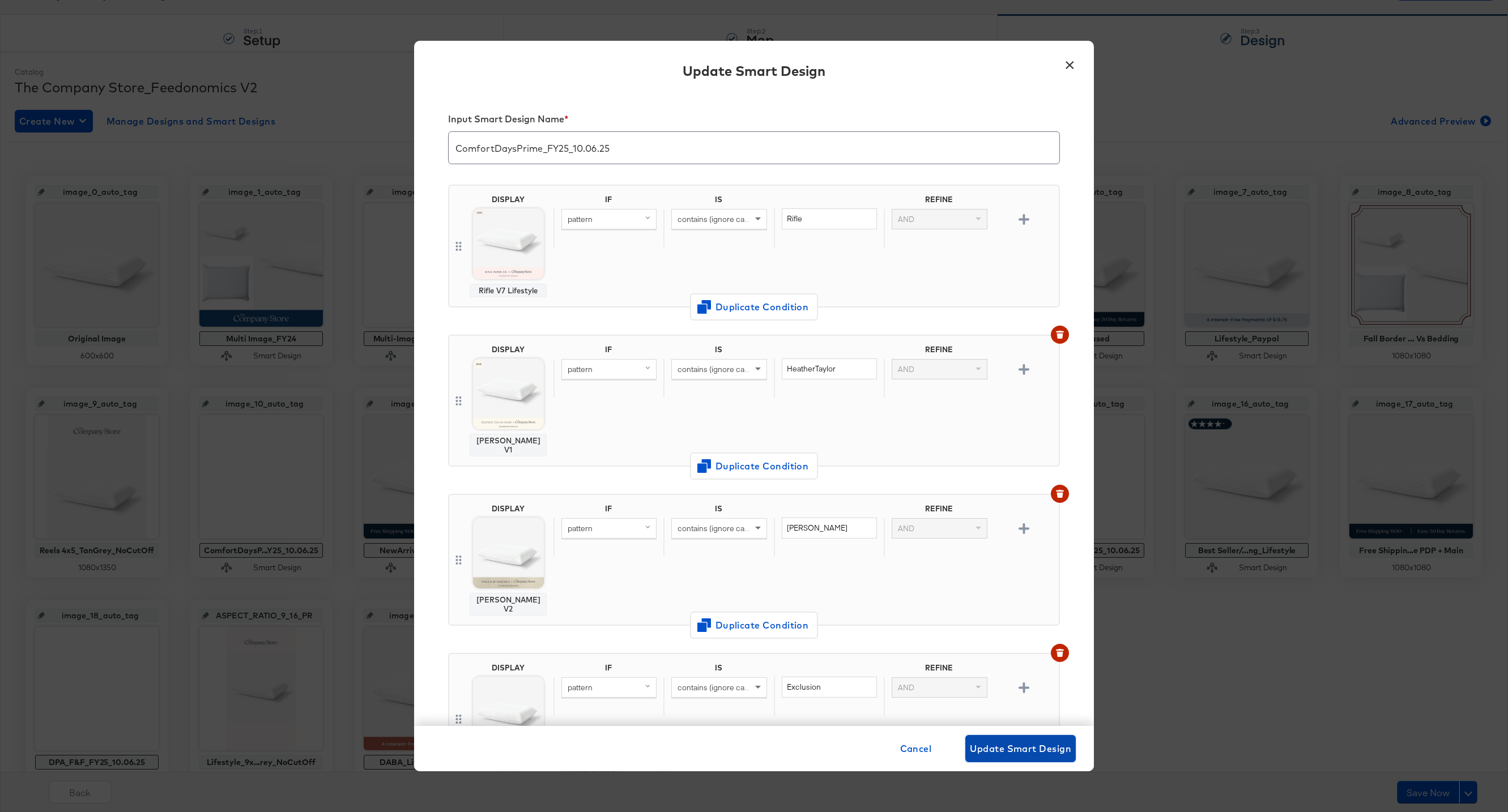
click at [1027, 750] on span "Update Smart Design" at bounding box center [1021, 748] width 101 height 16
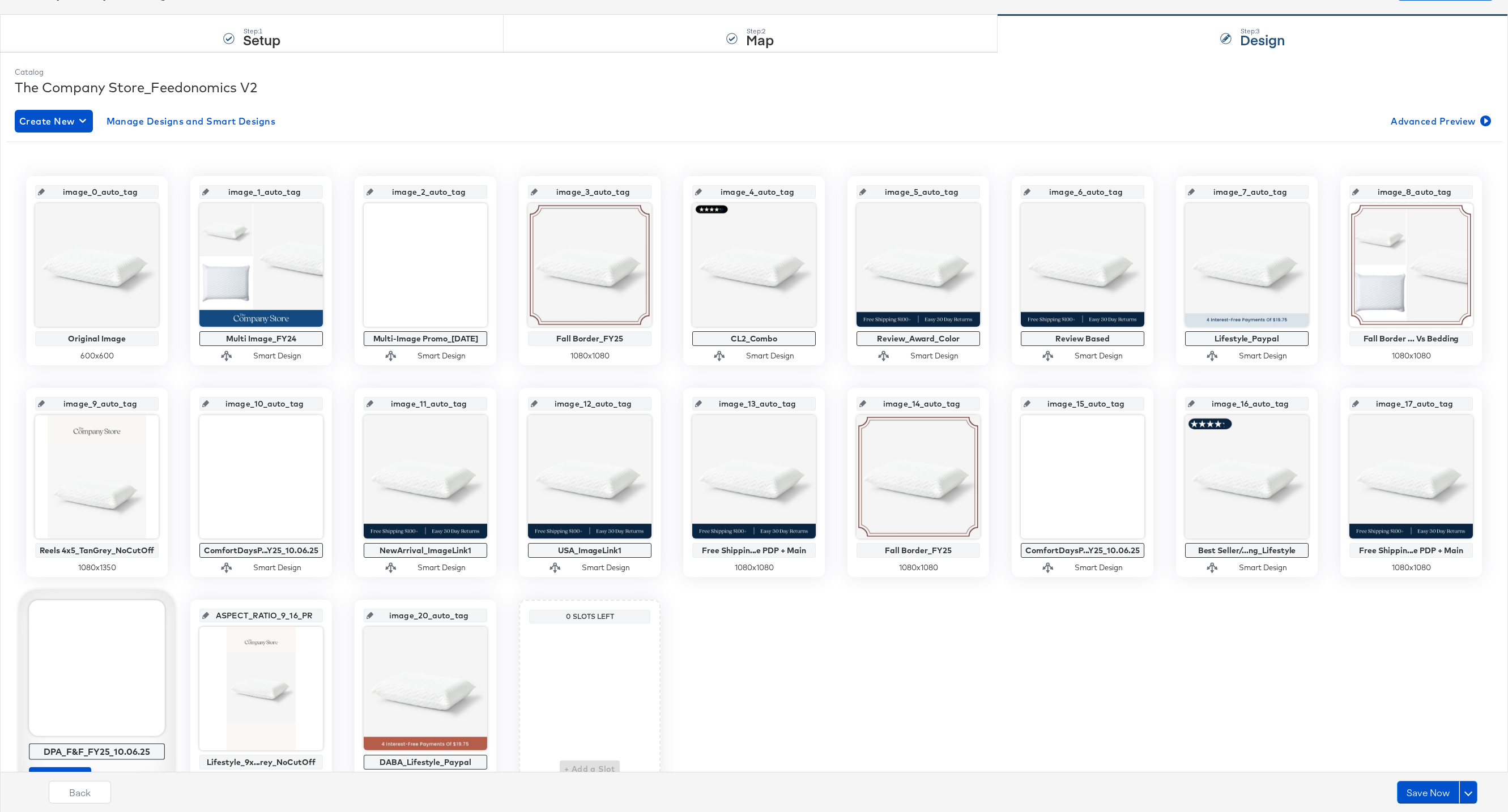
scroll to position [118, 0]
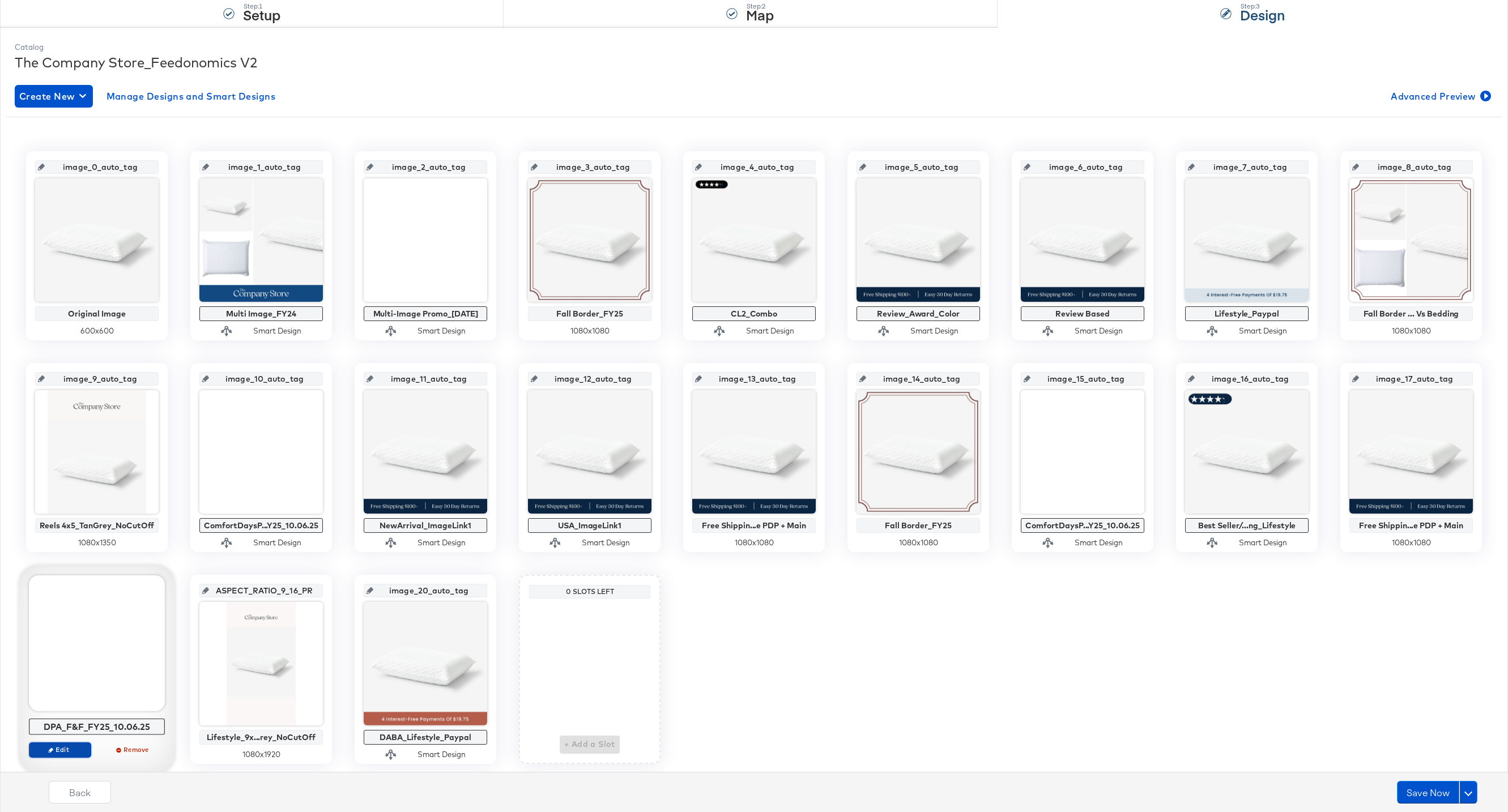
click at [62, 749] on span "Edit" at bounding box center [60, 749] width 52 height 8
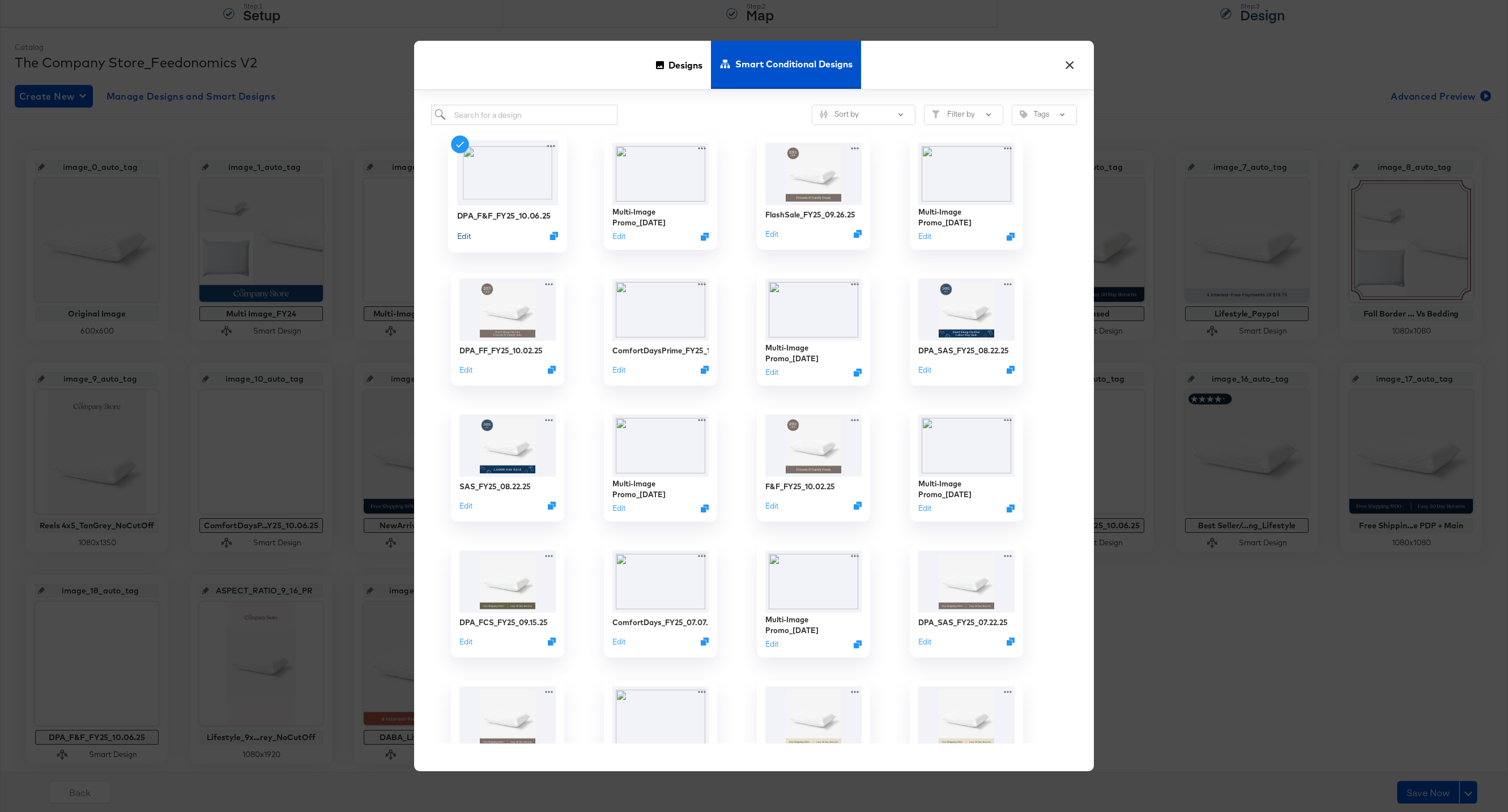
click at [466, 237] on button "Edit" at bounding box center [464, 236] width 13 height 11
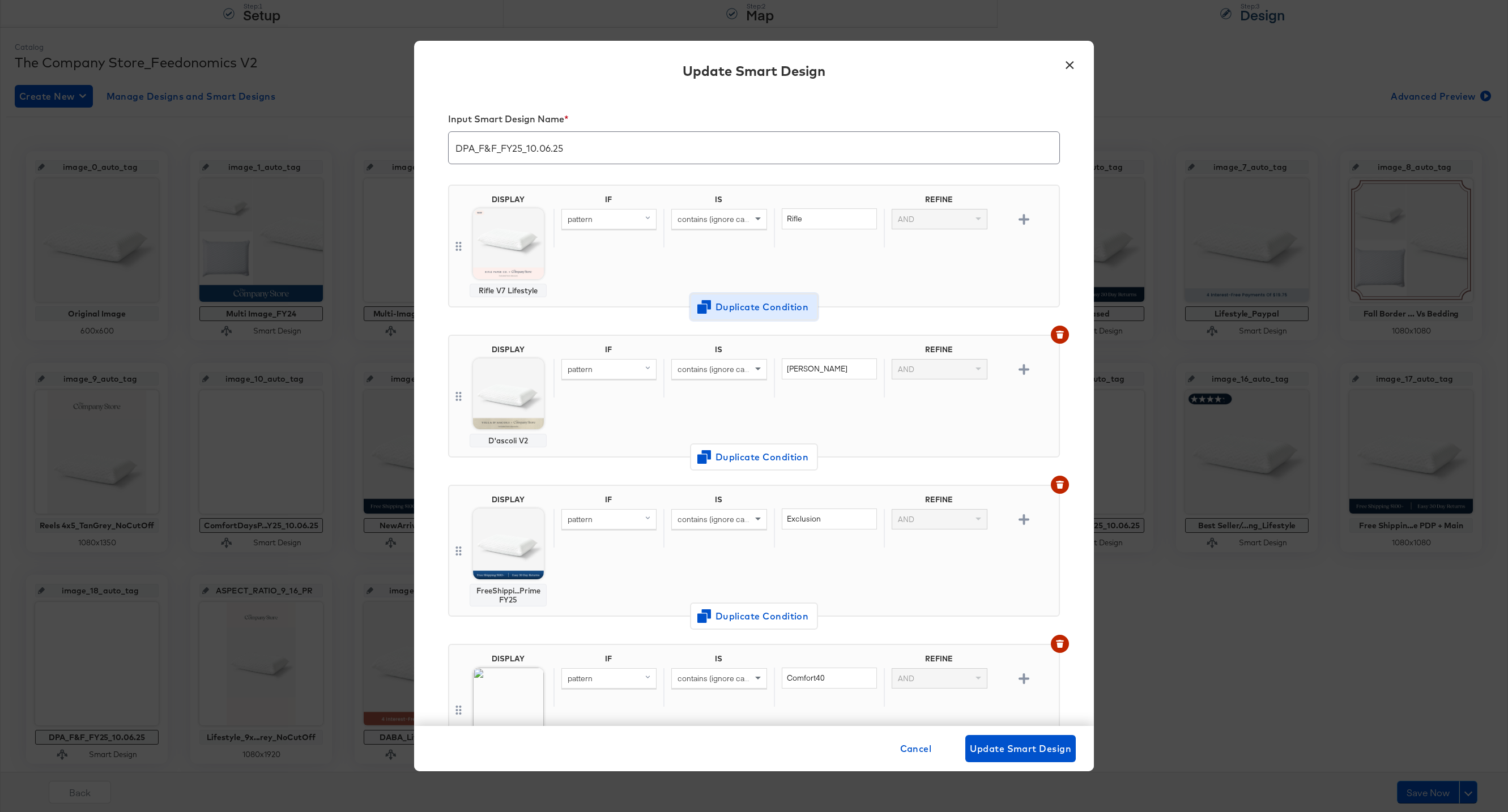
click at [761, 314] on span "Duplicate Condition" at bounding box center [753, 307] width 110 height 16
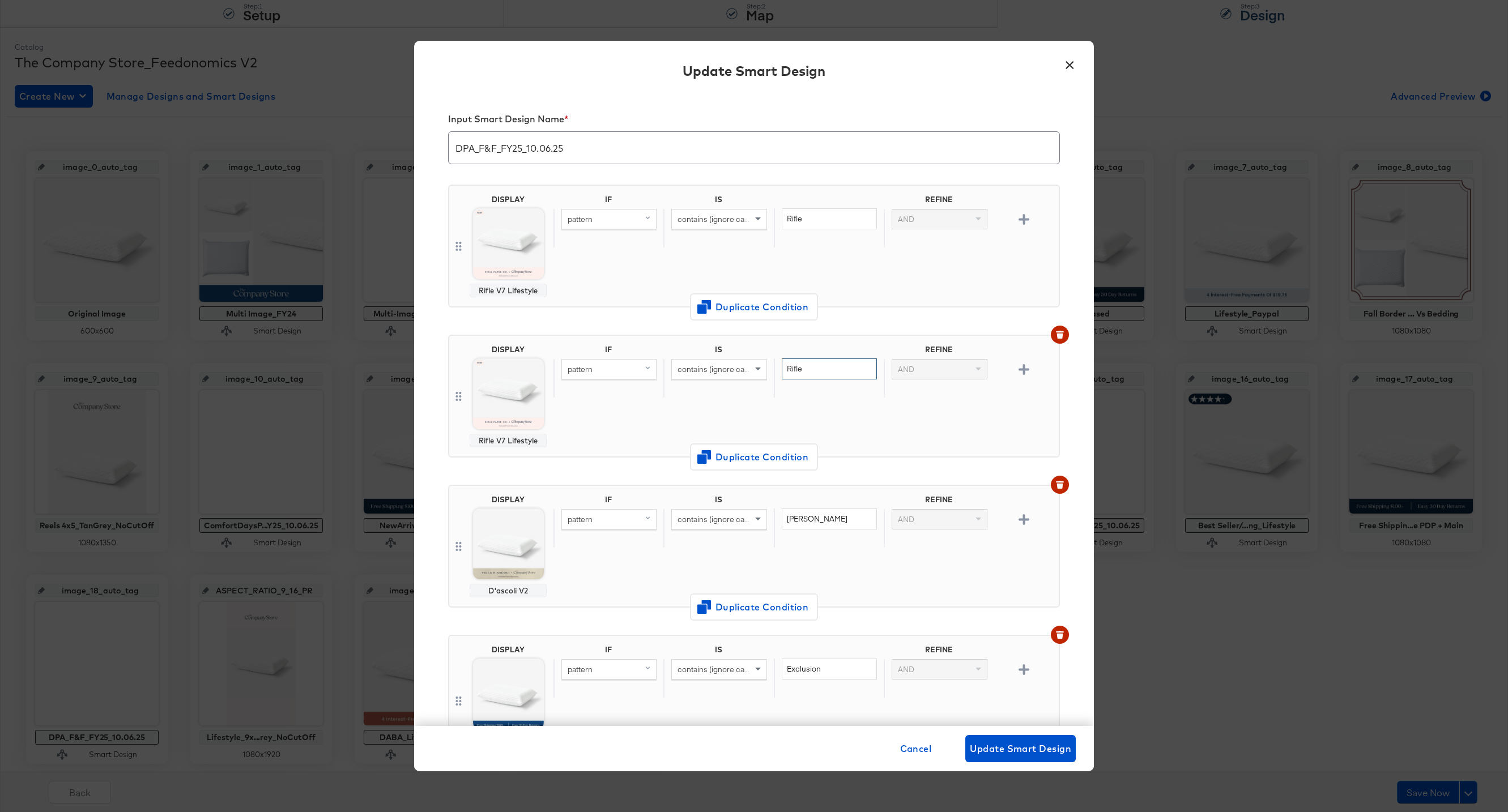
click at [836, 374] on input "Rifle" at bounding box center [829, 369] width 95 height 21
type input "R"
type input "HeatherTaylor"
click at [816, 409] on div "IF IS REFINE pattern contains (ignore case) HeatherTaylor AND" at bounding box center [804, 396] width 501 height 103
click at [504, 473] on span "Change Design" at bounding box center [508, 474] width 120 height 14
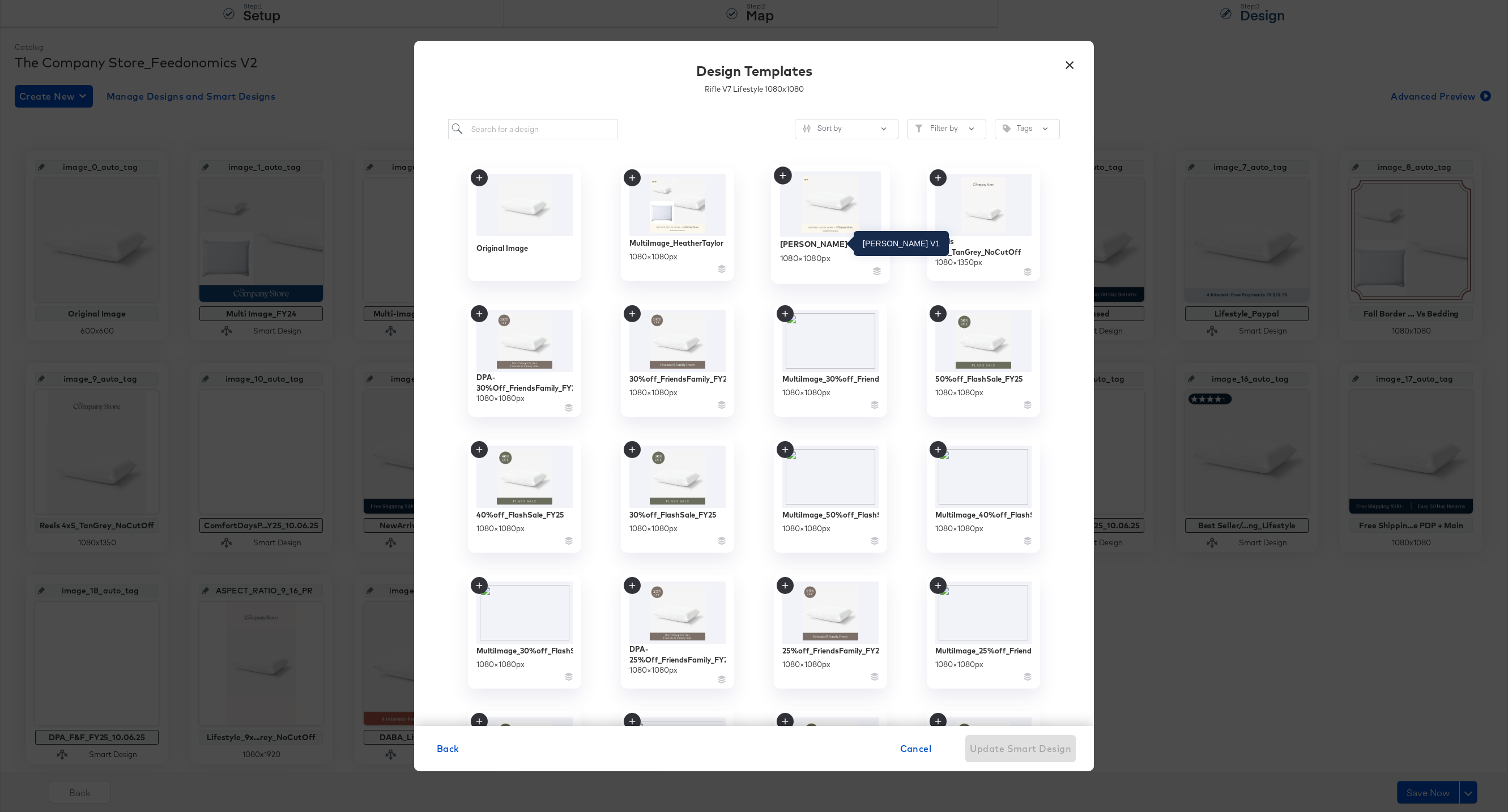
click at [826, 244] on div "Heather Taylor V1" at bounding box center [819, 243] width 78 height 11
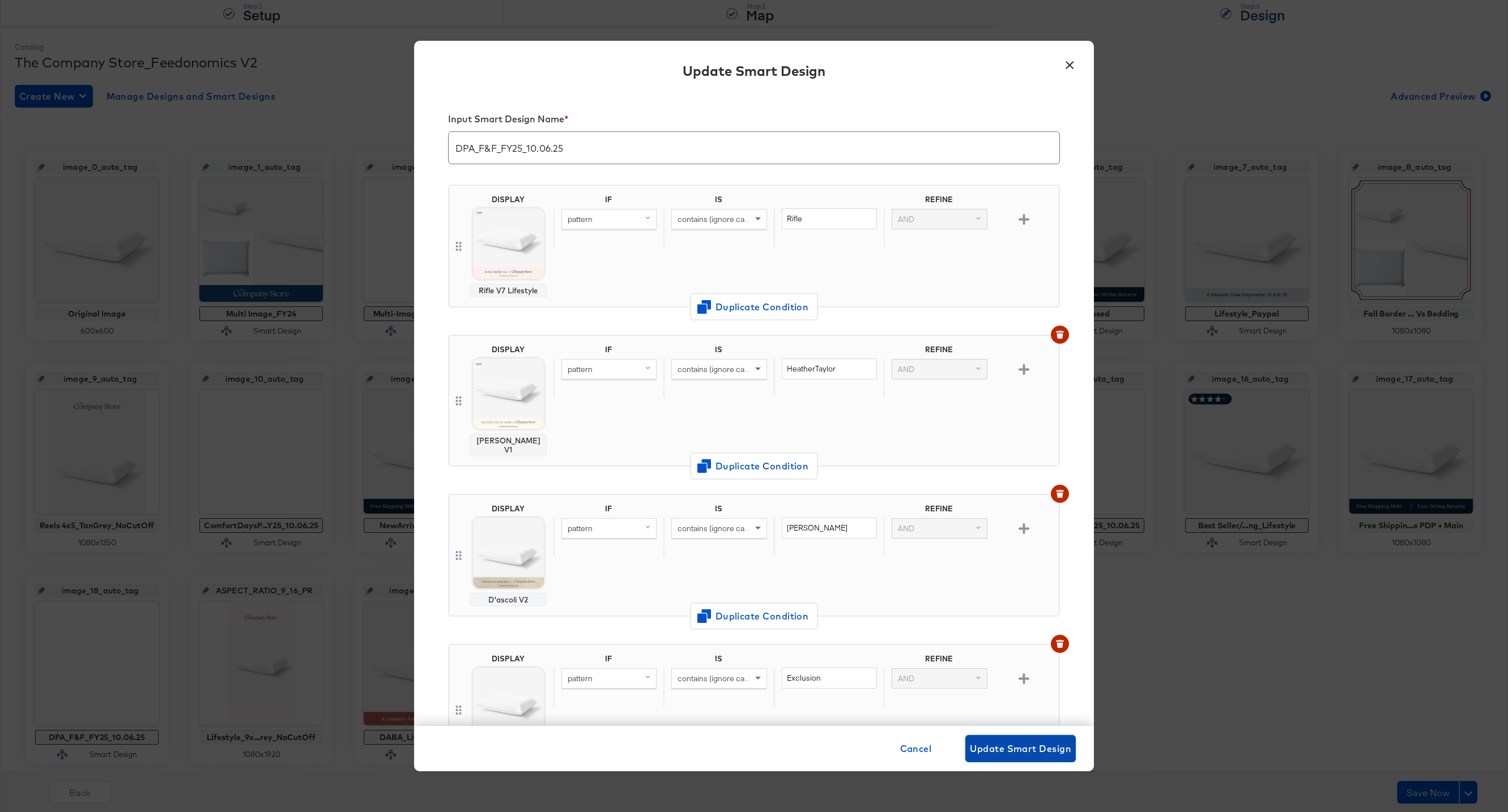
click at [1019, 757] on button "Update Smart Design" at bounding box center [1021, 749] width 110 height 27
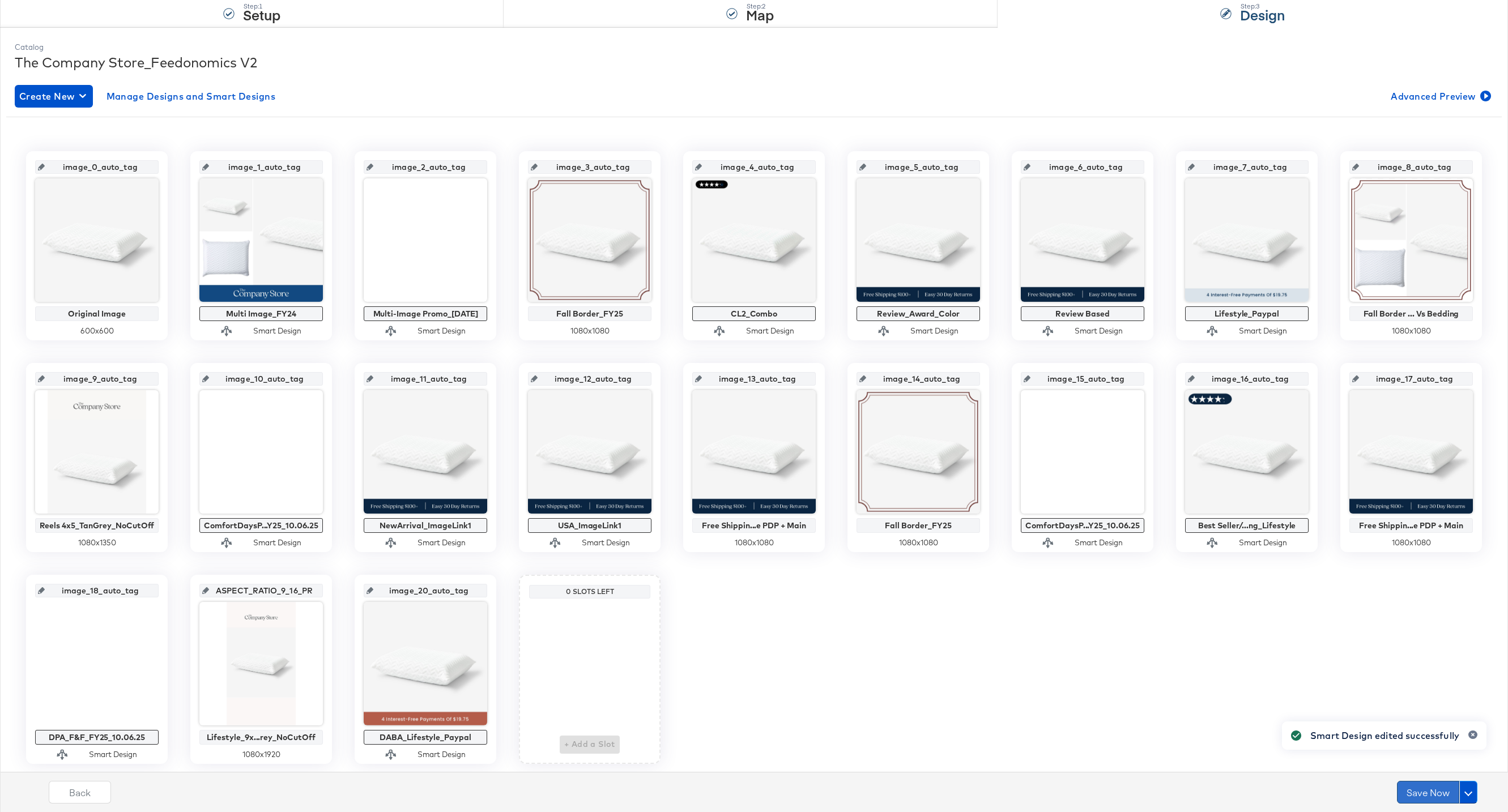
click at [1424, 790] on button "Save Now" at bounding box center [1428, 792] width 62 height 23
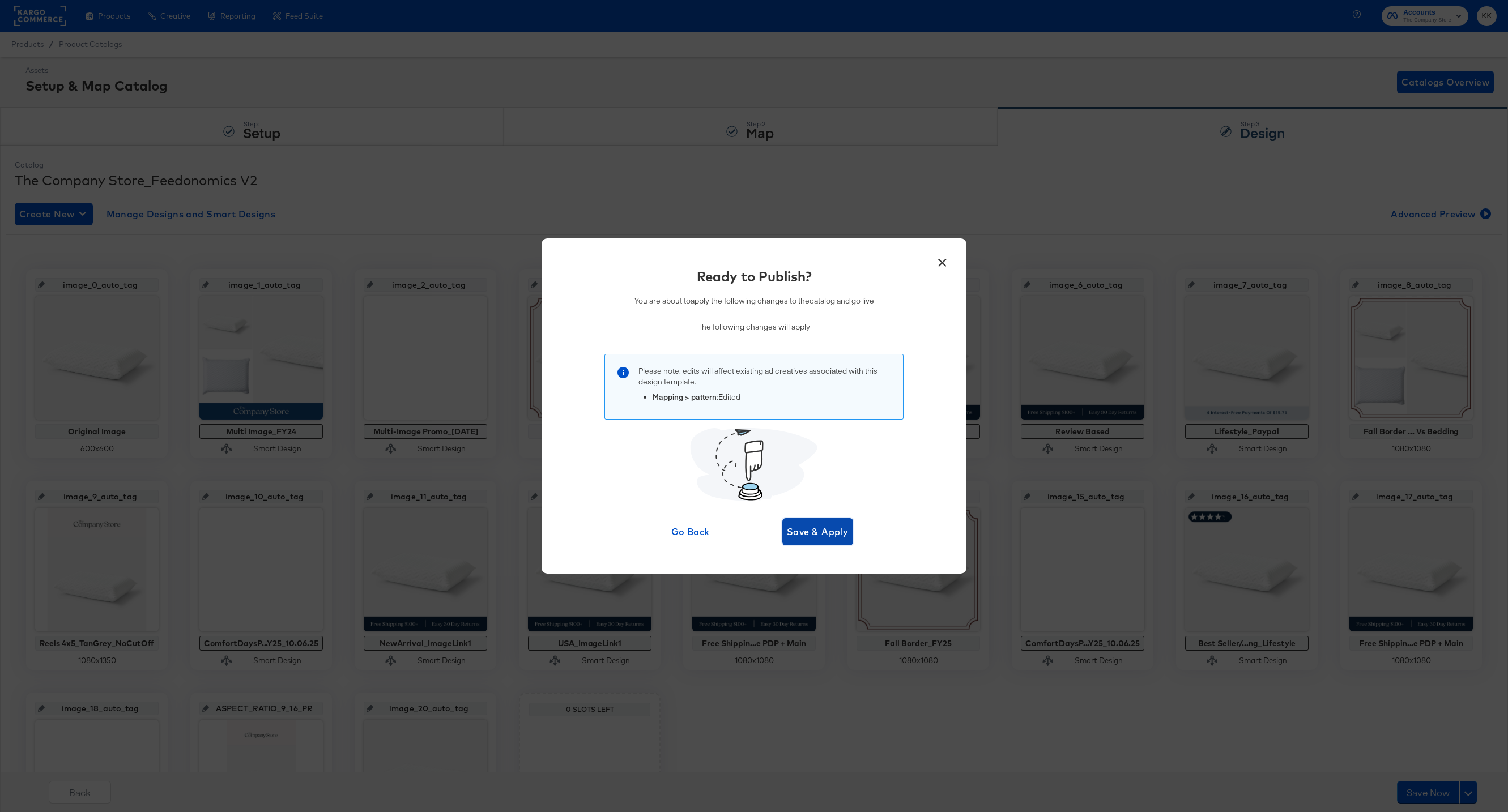
click at [806, 524] on span "Save & Apply" at bounding box center [817, 531] width 61 height 16
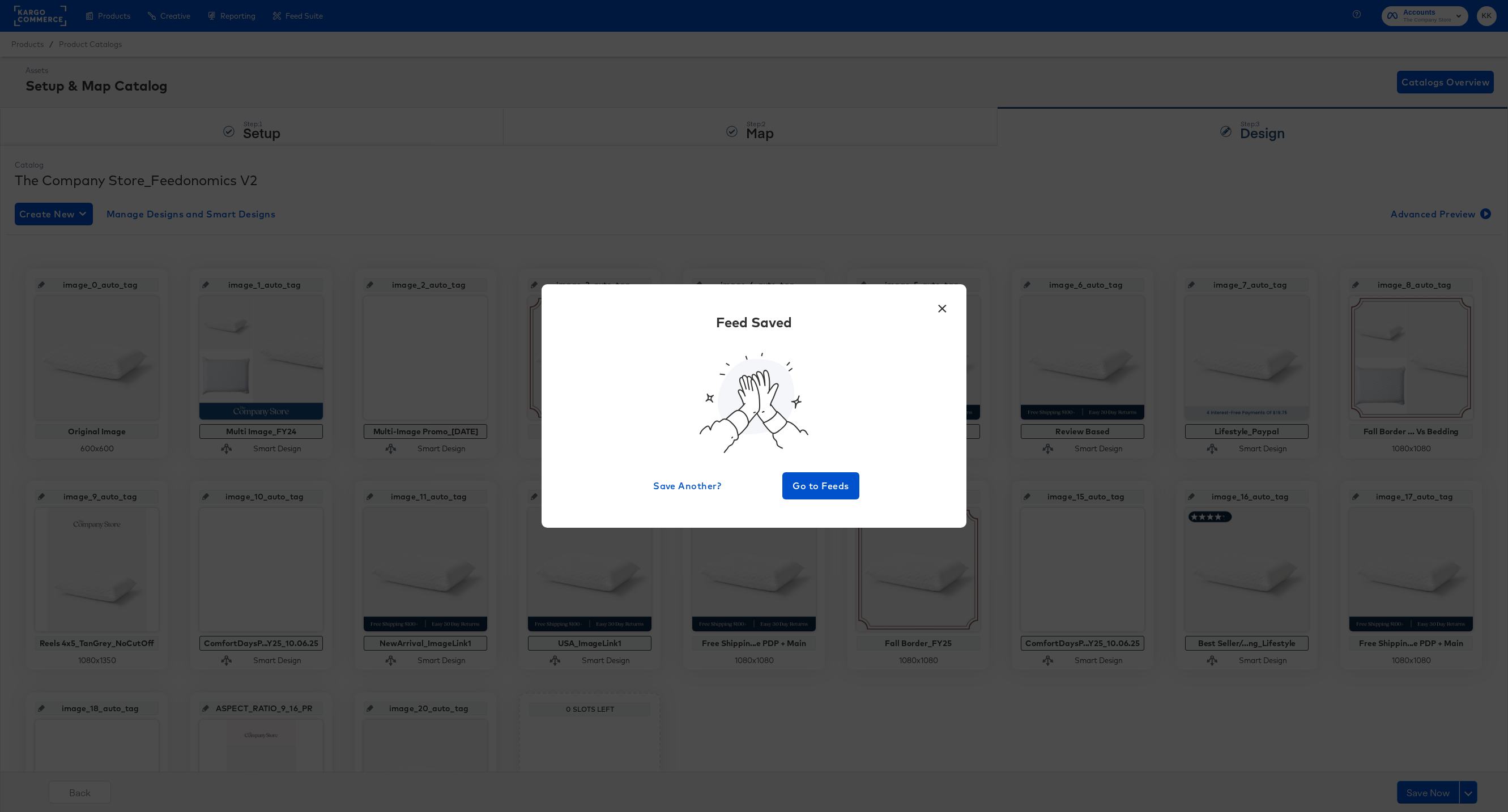
click at [832, 470] on div "Feed Saved Save Another? Go to Feeds" at bounding box center [754, 406] width 391 height 187
click at [821, 486] on span "Go to Feeds" at bounding box center [821, 486] width 68 height 16
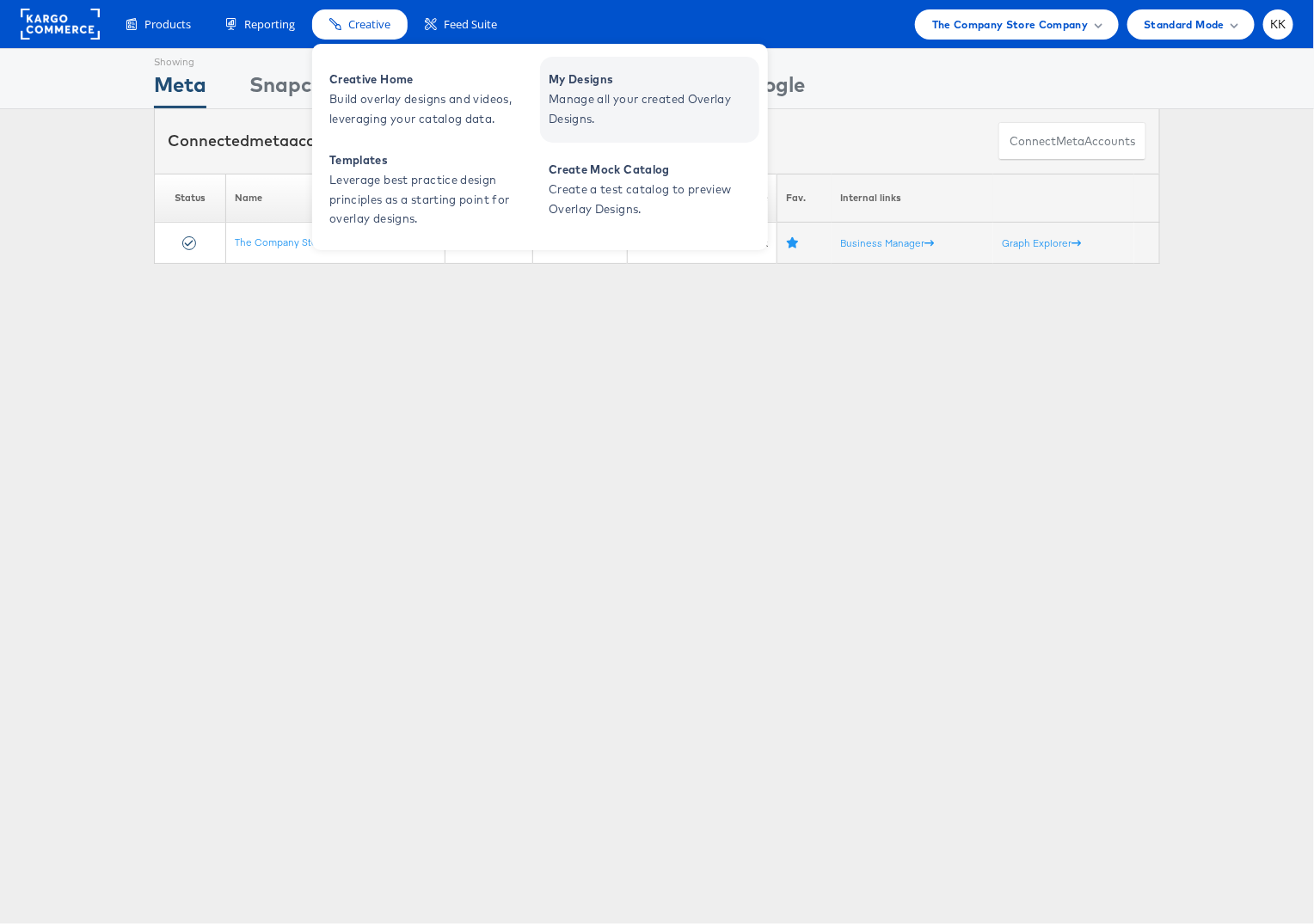
click at [566, 110] on span "Manage all your created Overlay Designs." at bounding box center [651, 109] width 207 height 39
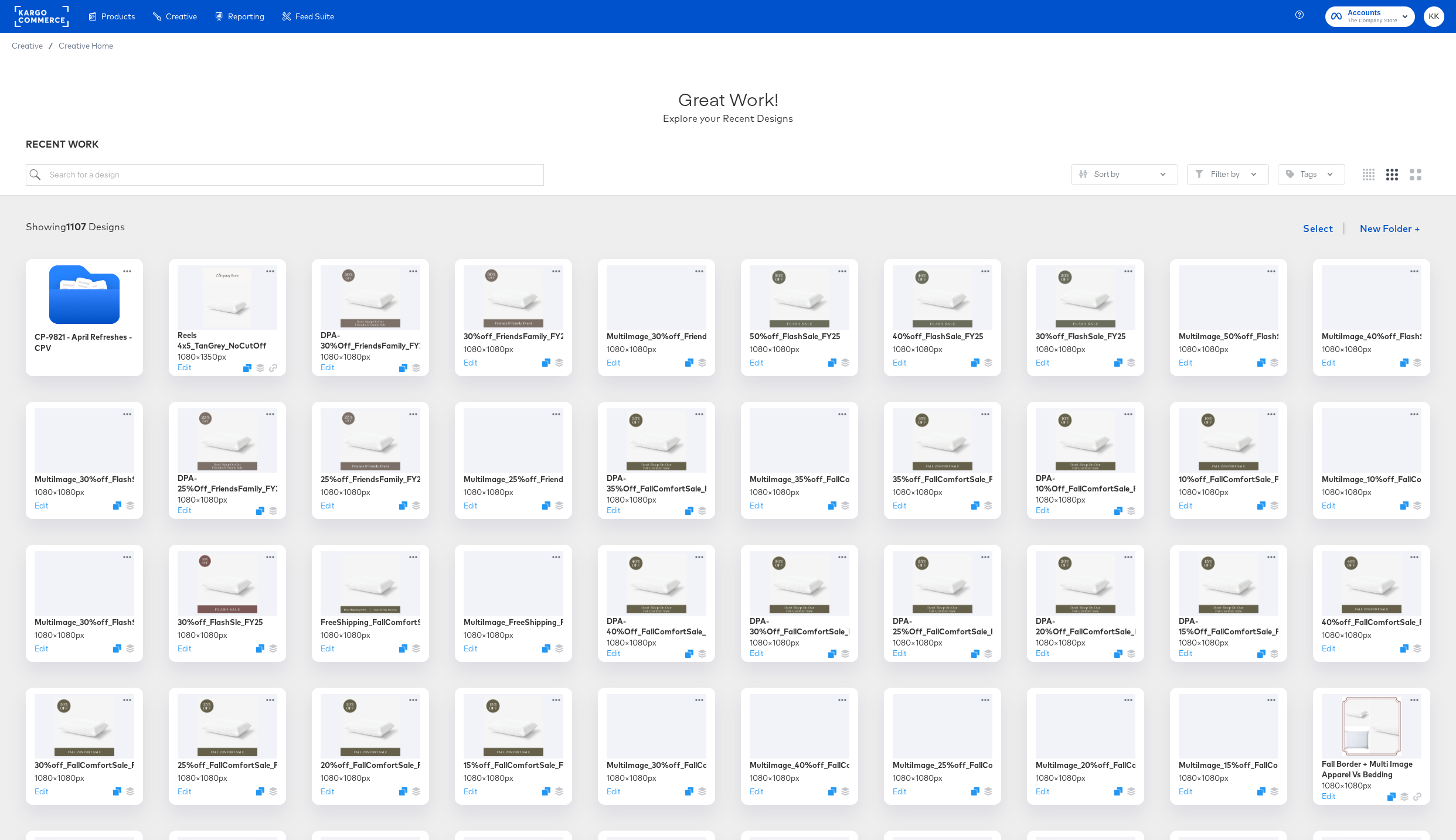
click at [182, 185] on div at bounding box center [728, 185] width 1404 height 1
click at [177, 166] on input "search" at bounding box center [285, 174] width 518 height 22
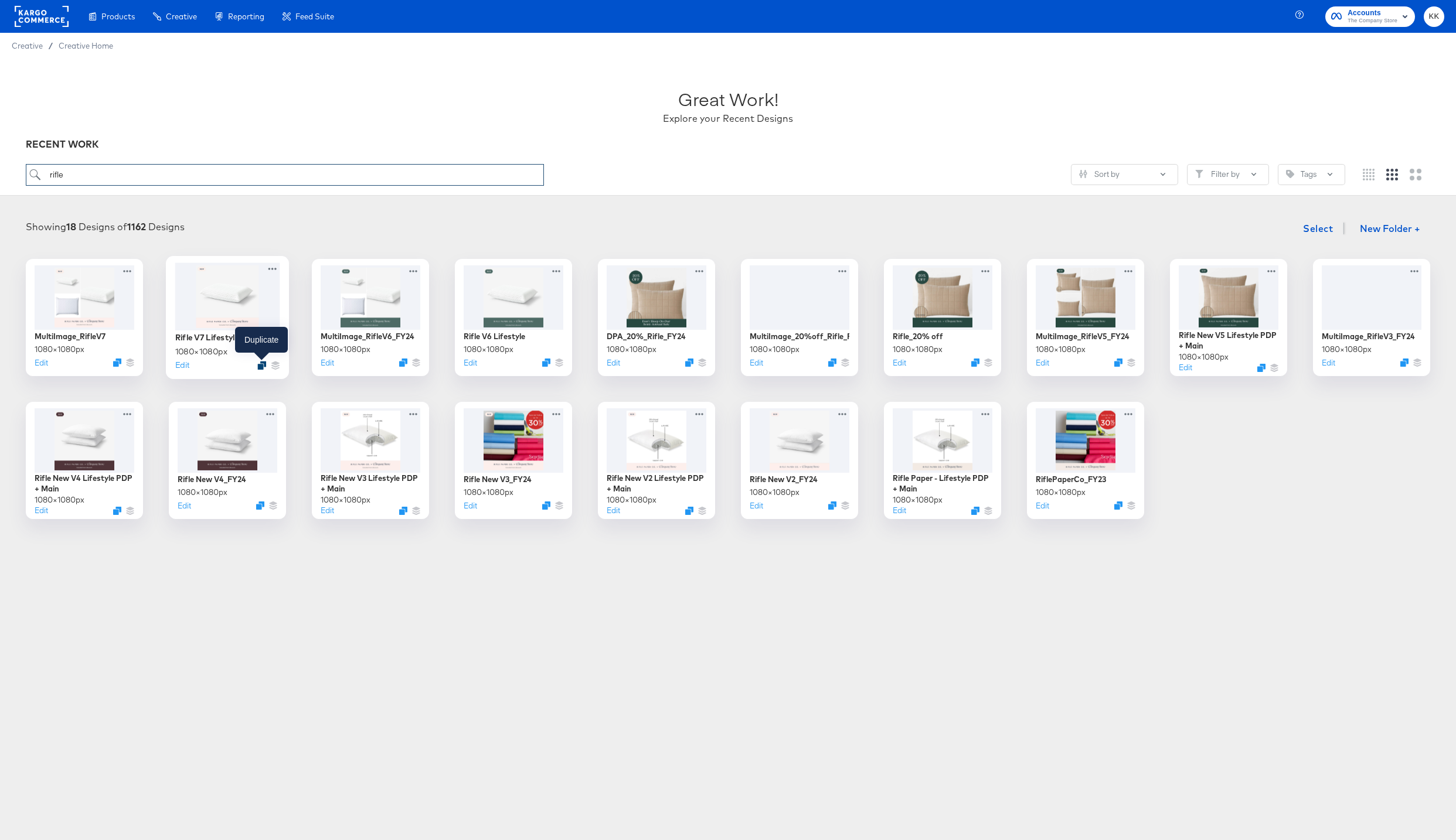
type input "rifle"
click at [262, 367] on icon "Duplicate" at bounding box center [262, 365] width 9 height 9
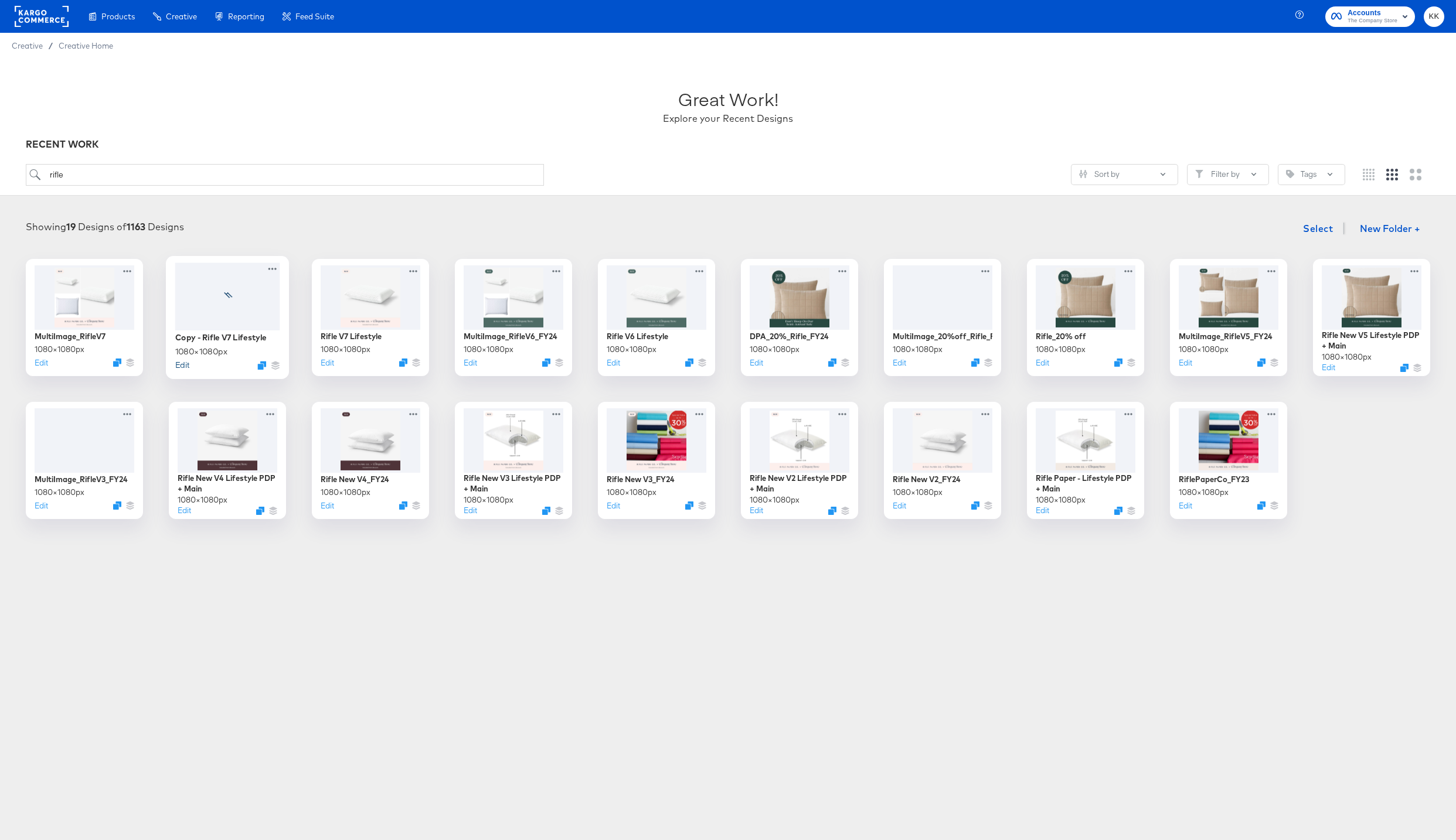
click at [184, 364] on button "Edit" at bounding box center [182, 364] width 14 height 11
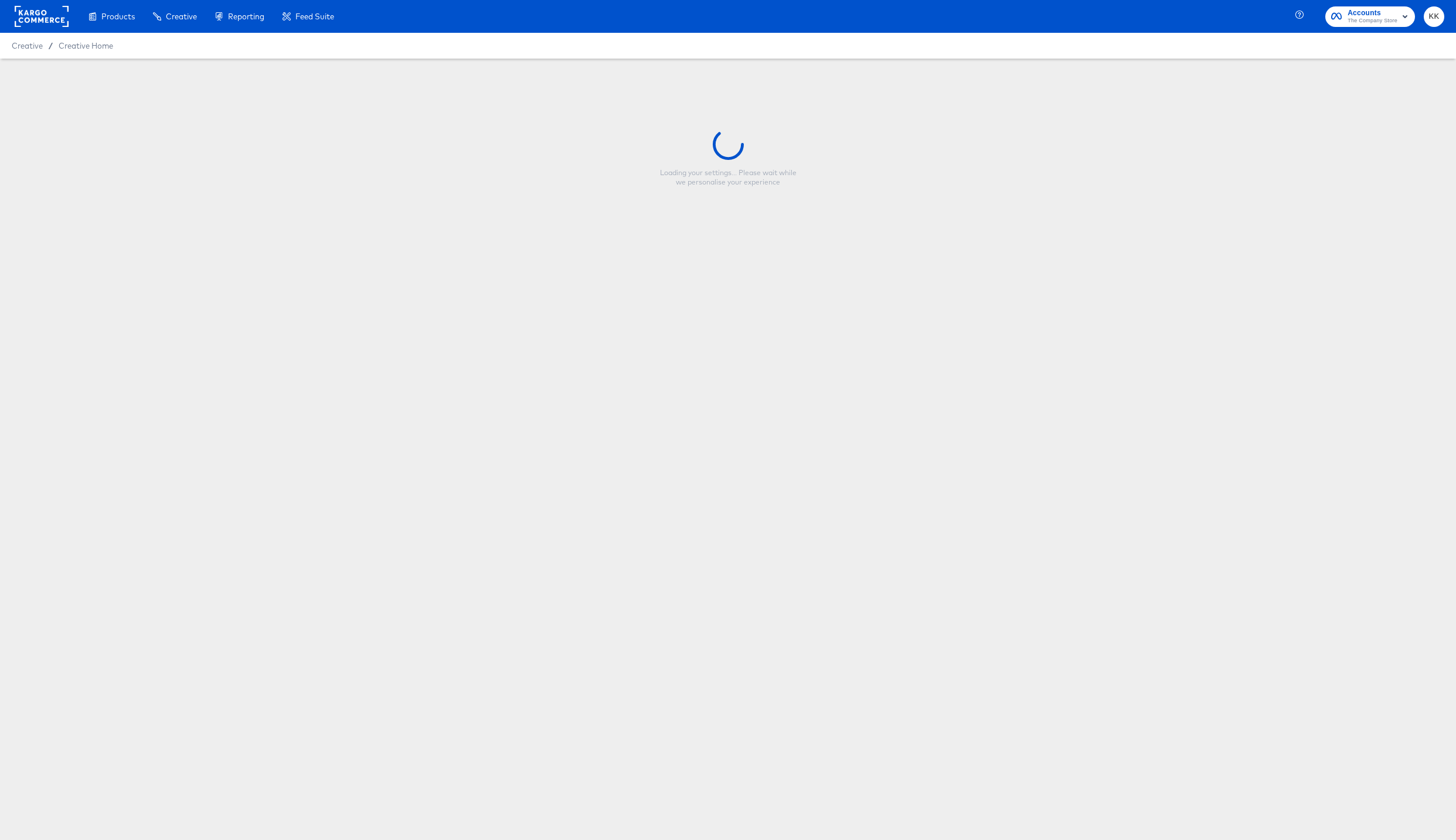
type input "Copy - Rifle V7 Lifestyle"
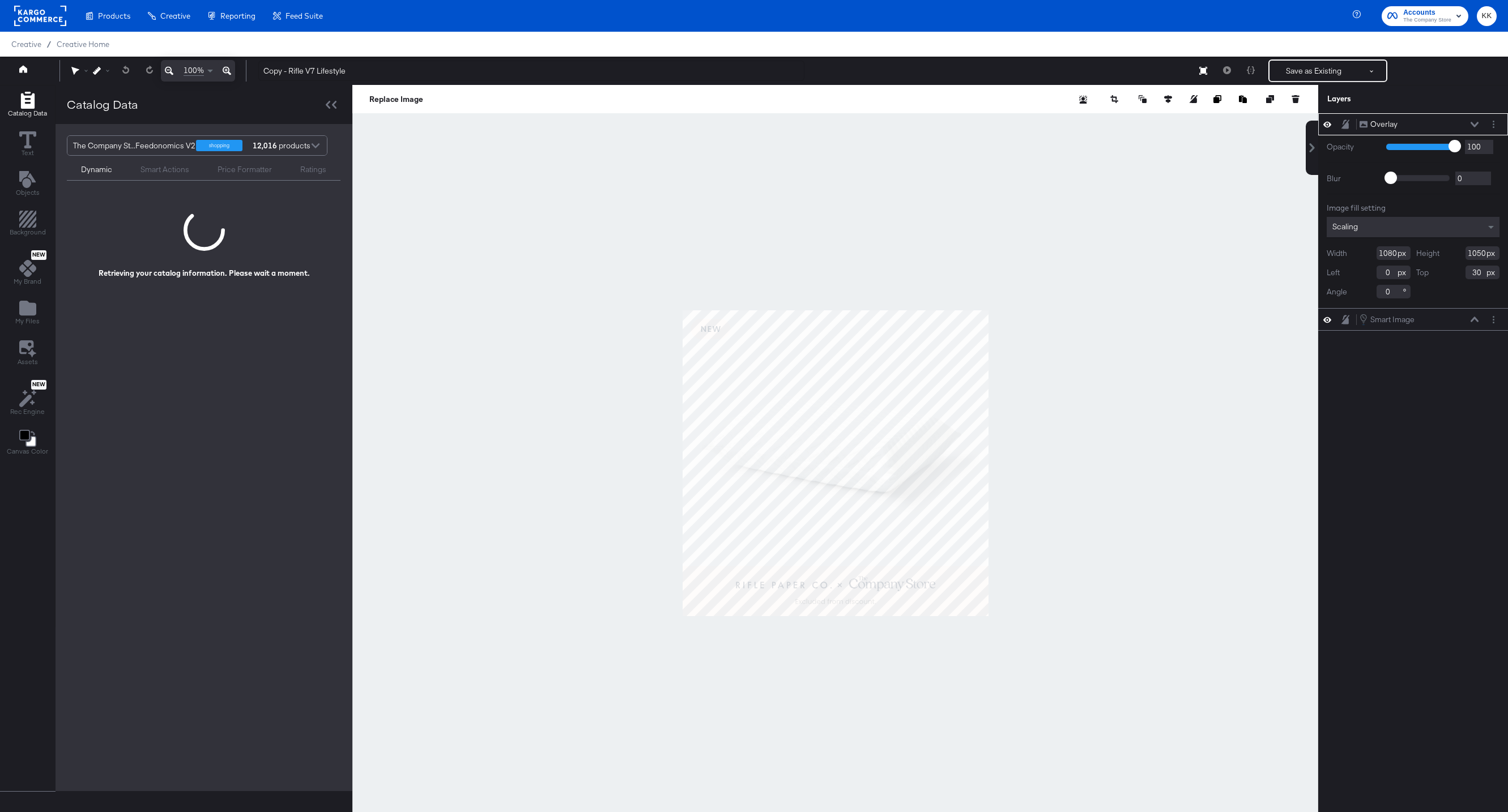
click at [838, 227] on div at bounding box center [835, 463] width 966 height 756
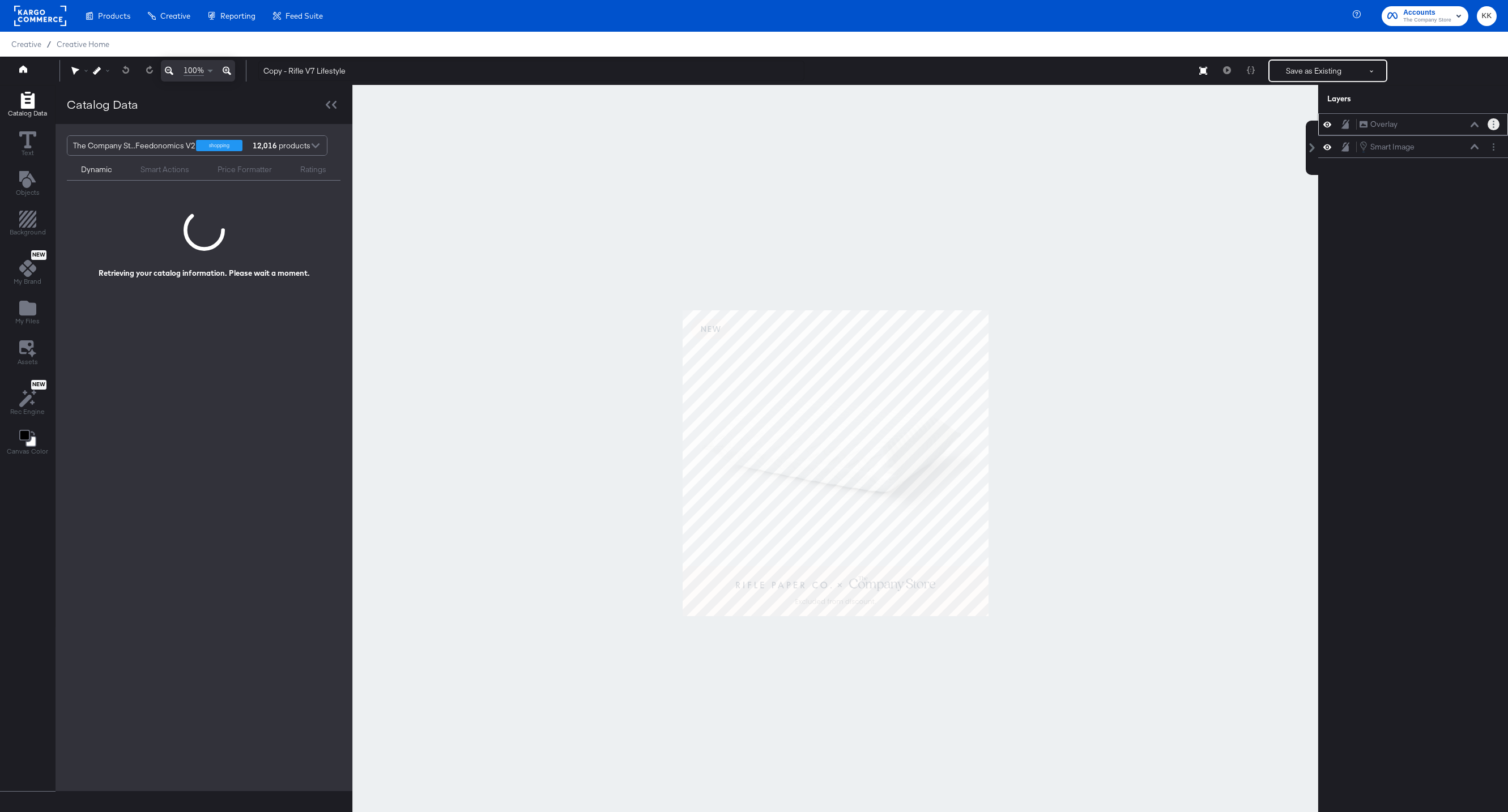
click at [1154, 124] on button "Layer Options" at bounding box center [1493, 124] width 12 height 12
click at [1154, 208] on button "Delete" at bounding box center [1404, 206] width 24 height 12
click at [30, 319] on span "My Files" at bounding box center [27, 321] width 24 height 9
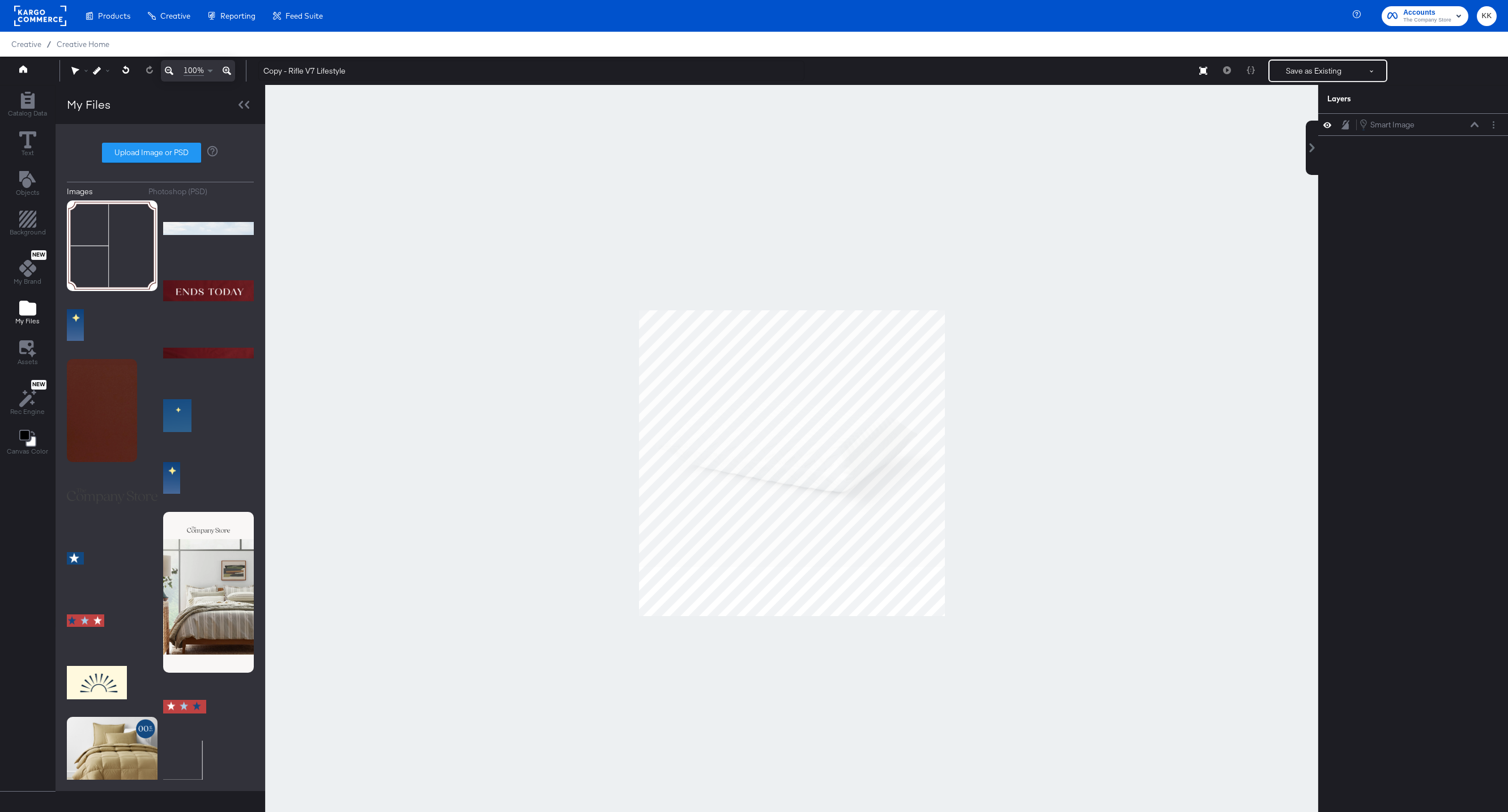
click at [172, 187] on div "Photoshop (PSD)" at bounding box center [177, 191] width 59 height 11
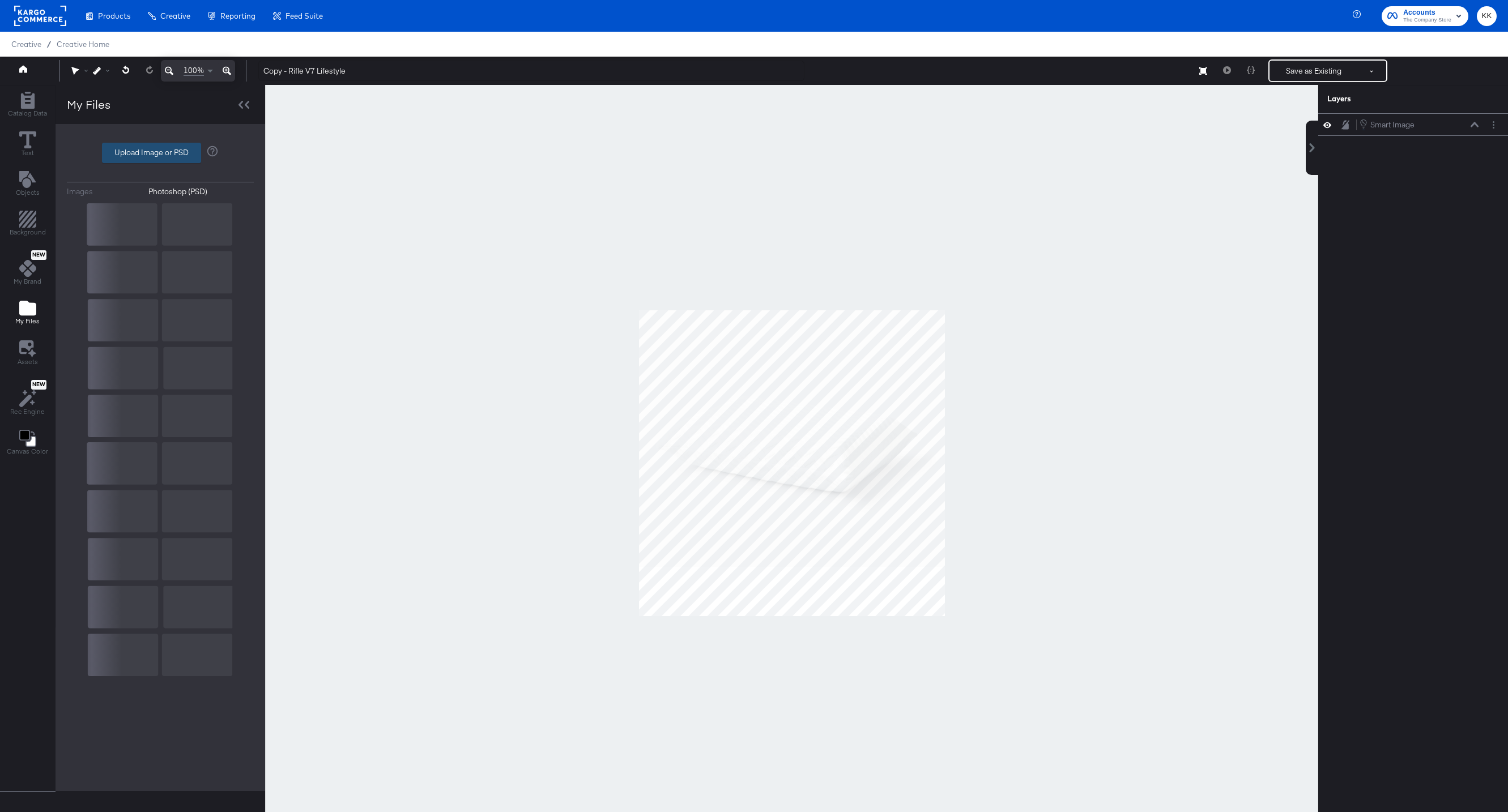
click at [153, 151] on label "Upload Image or PSD" at bounding box center [151, 153] width 98 height 19
click at [160, 153] on input "Upload Image or PSD" at bounding box center [160, 153] width 0 height 0
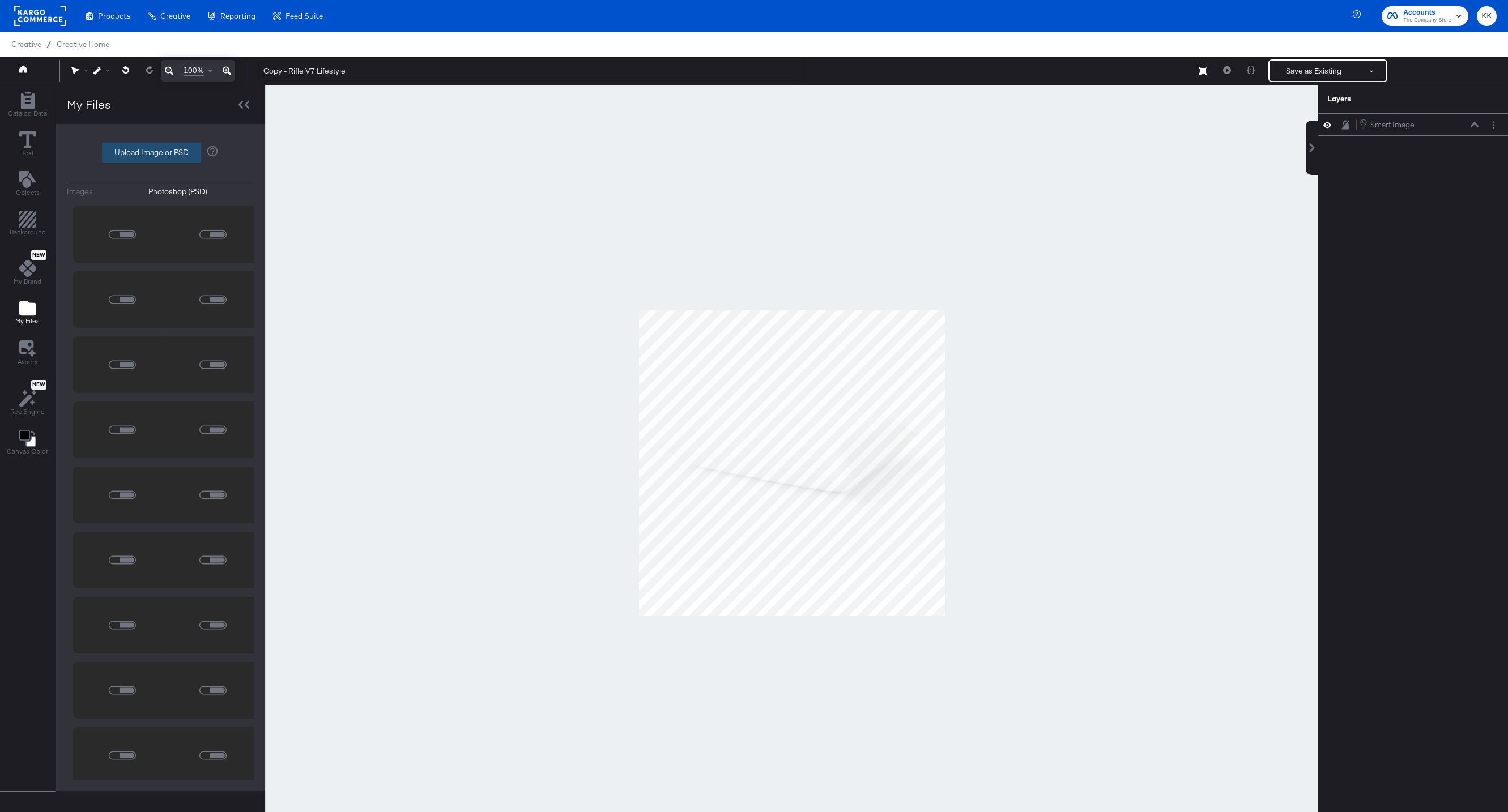
type input "C:\fakepath\HTH_SocialOverlay.psd"
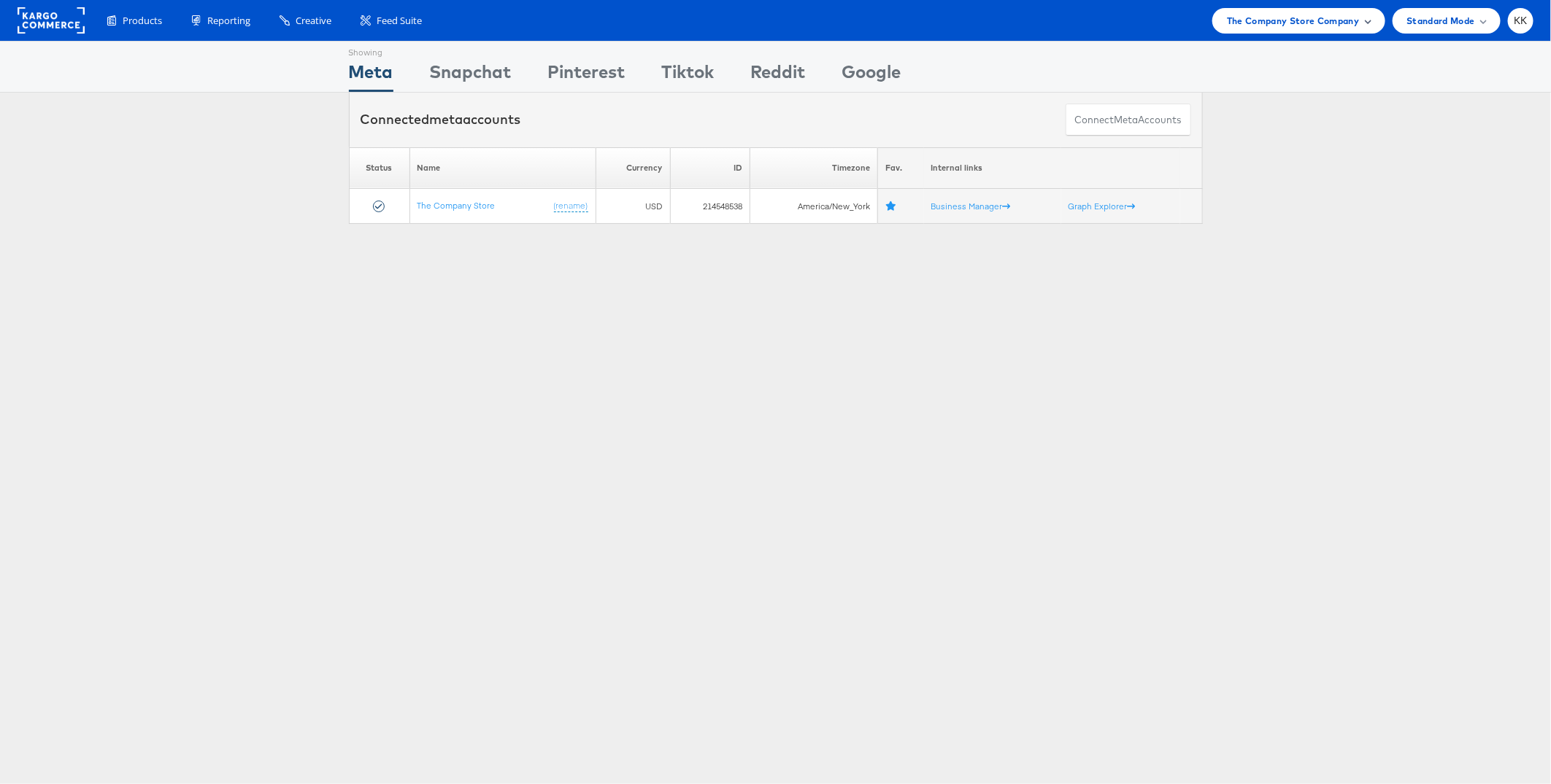
click at [1295, 23] on span "The Company Store Company" at bounding box center [1293, 20] width 133 height 16
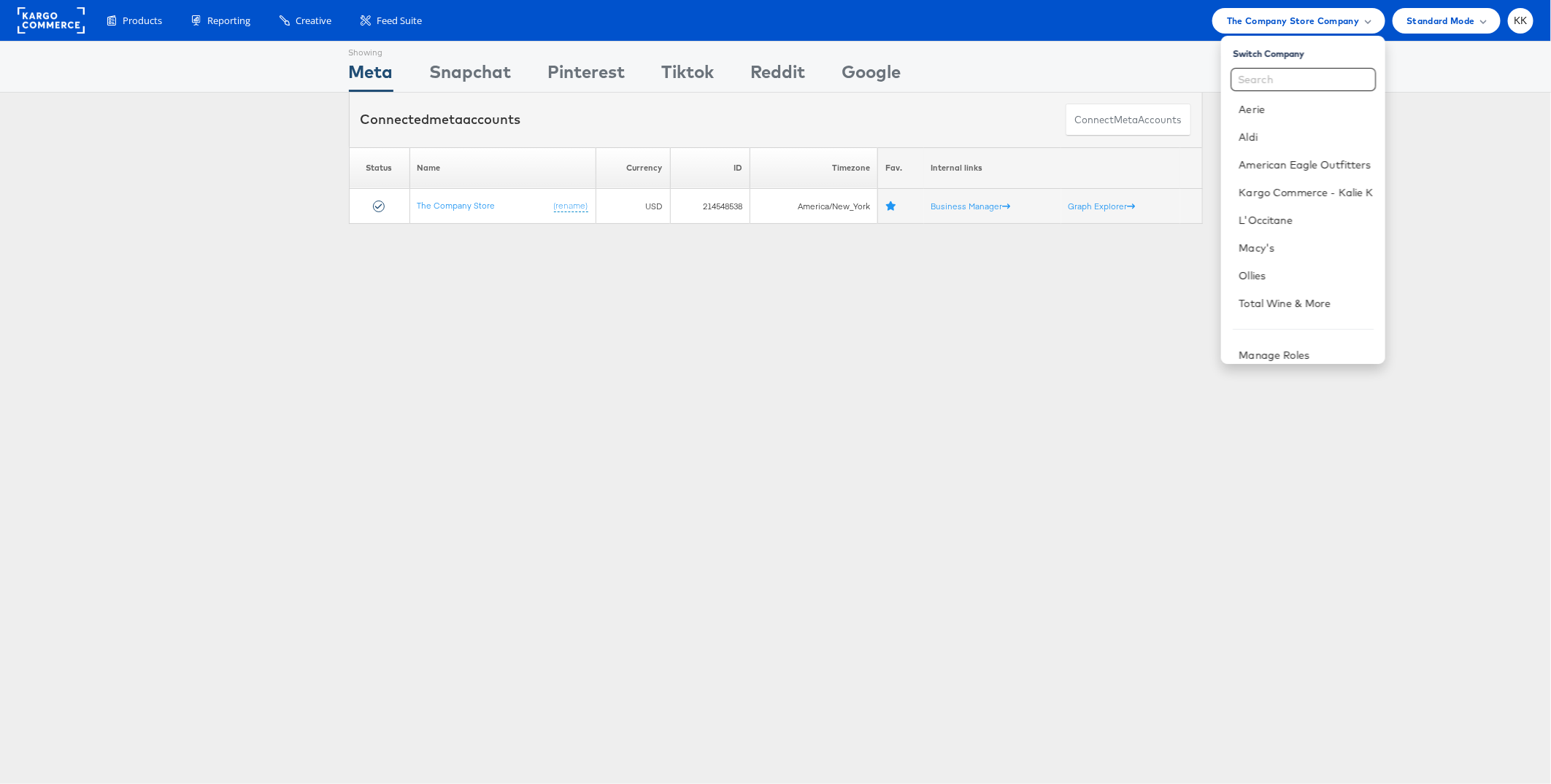
click at [954, 269] on div "Showing Meta Showing [GEOGRAPHIC_DATA] Showing Pinterest Showing Tiktok Showing…" at bounding box center [776, 405] width 1551 height 729
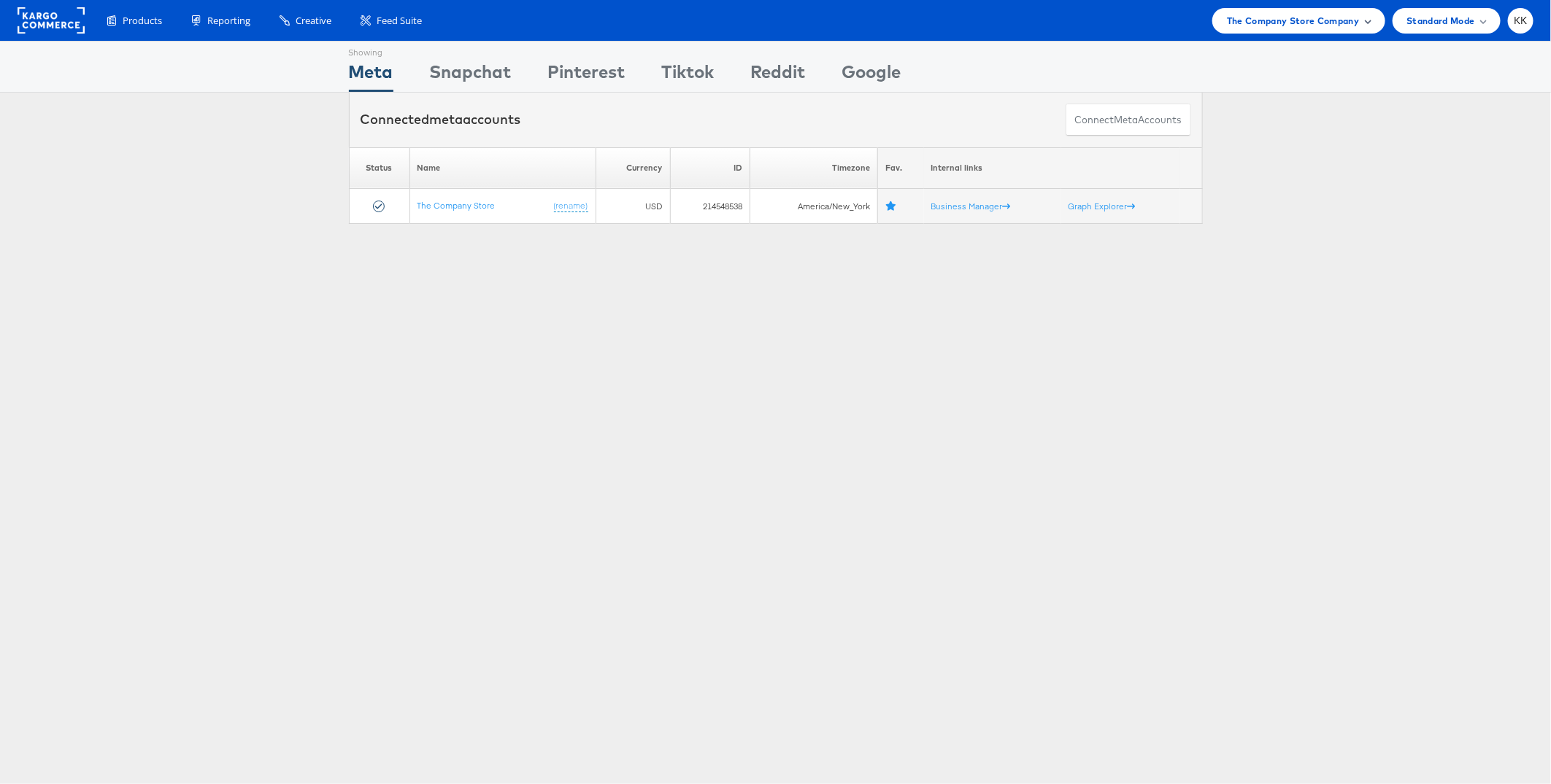
click at [1327, 26] on span "The Company Store Company" at bounding box center [1293, 20] width 133 height 16
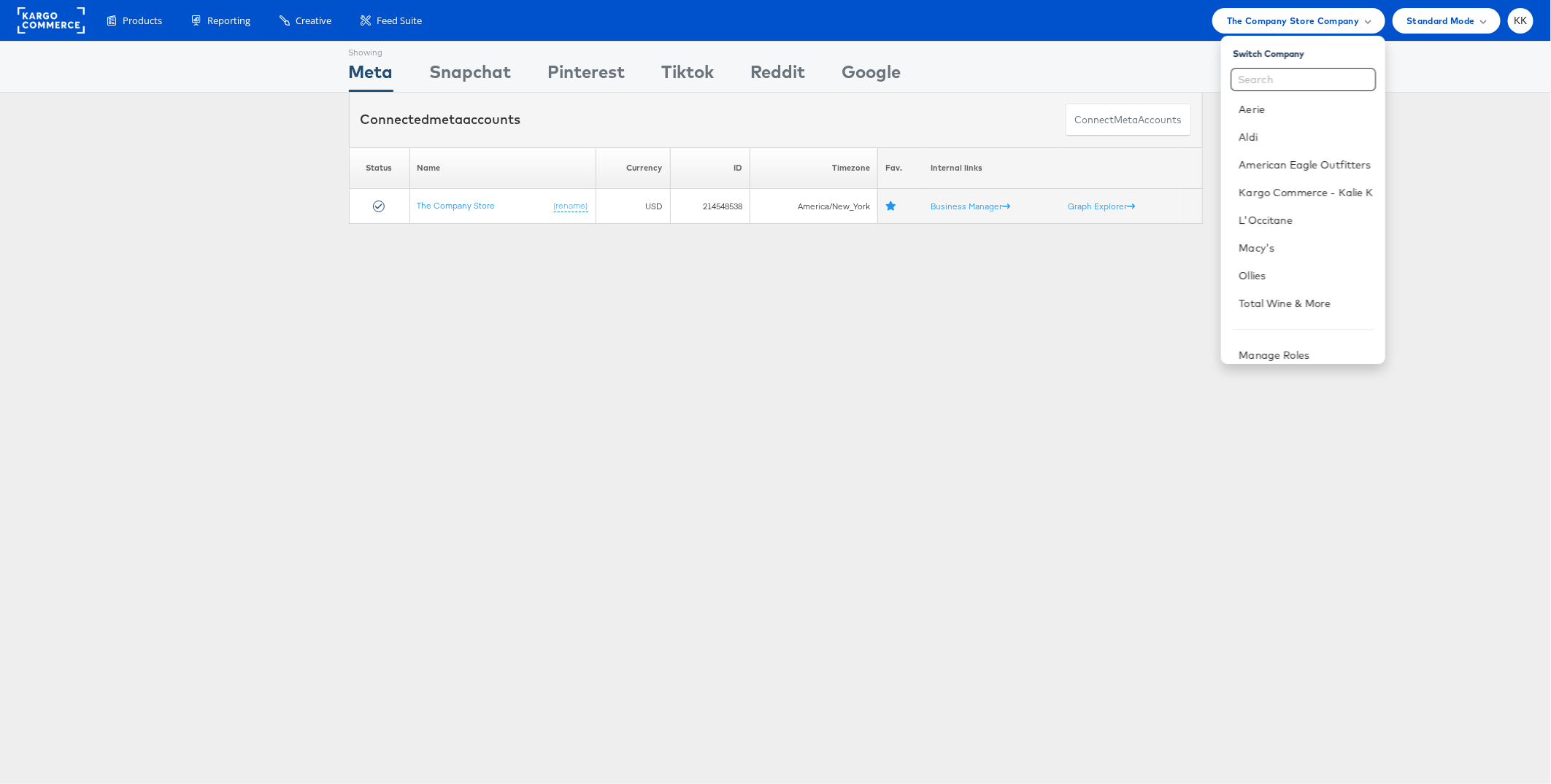
click at [893, 300] on div "Showing Meta Showing [GEOGRAPHIC_DATA] Showing Pinterest Showing Tiktok Showing…" at bounding box center [776, 405] width 1551 height 729
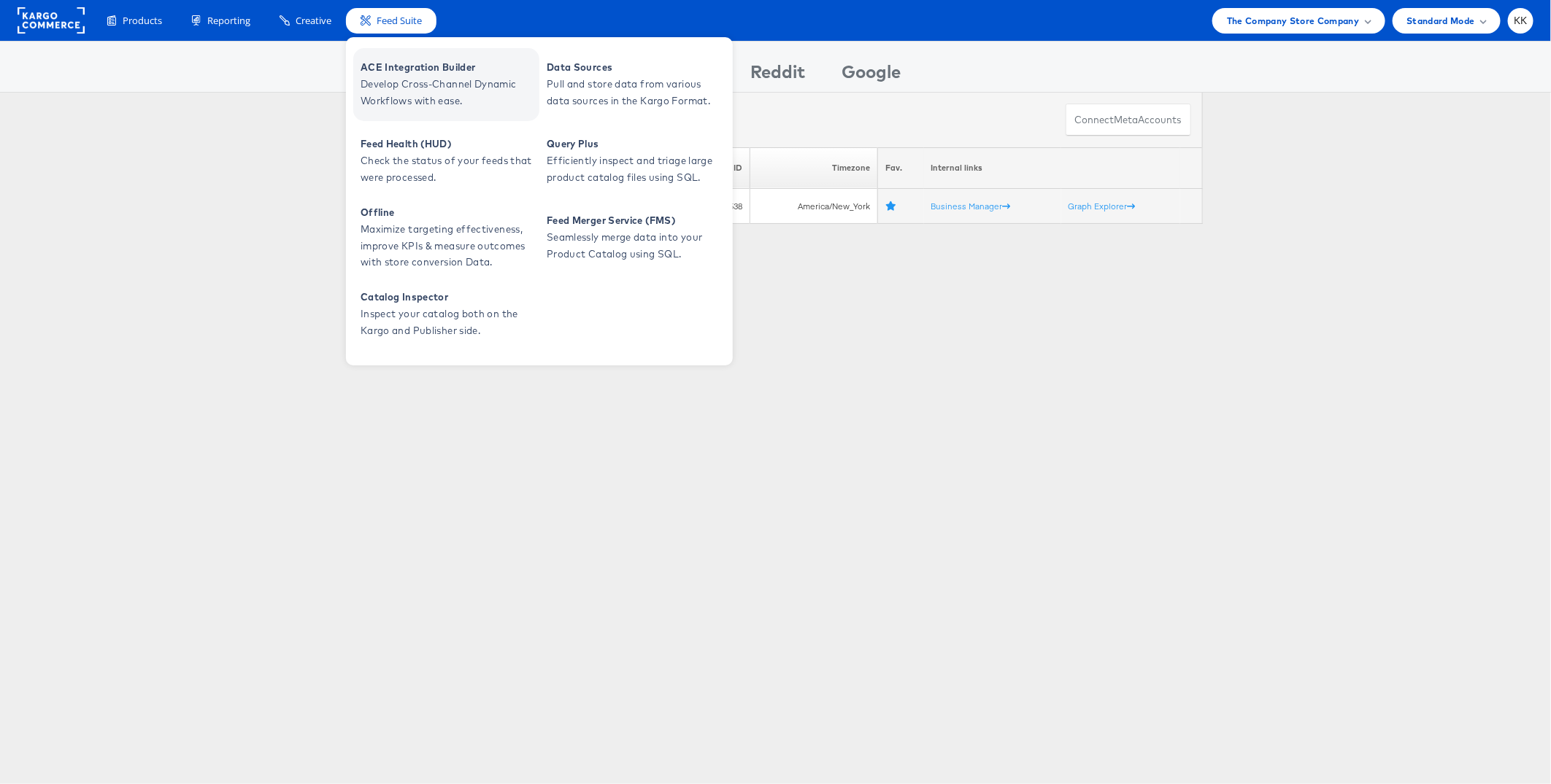
click at [392, 76] on span "Develop Cross-Channel Dynamic Workflows with ease." at bounding box center [448, 92] width 176 height 33
